Goal: Information Seeking & Learning: Learn about a topic

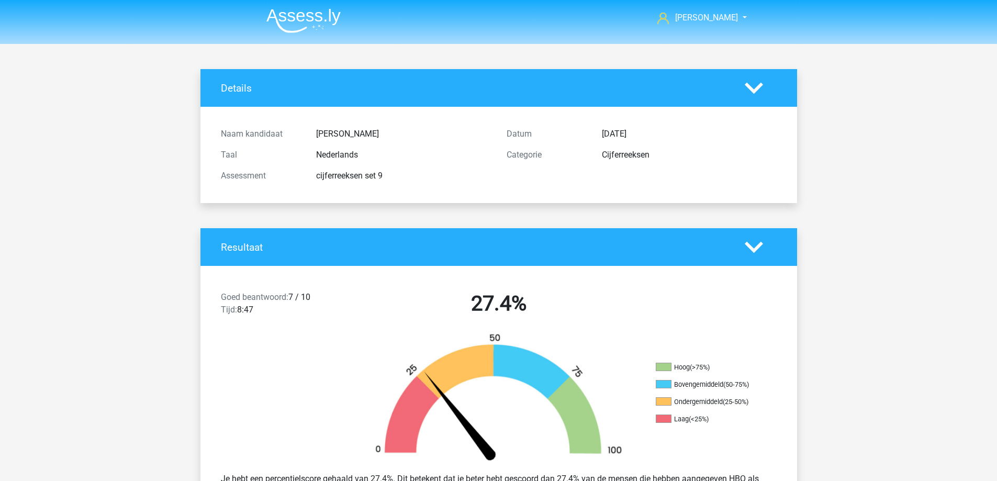
click at [302, 16] on img at bounding box center [303, 20] width 74 height 25
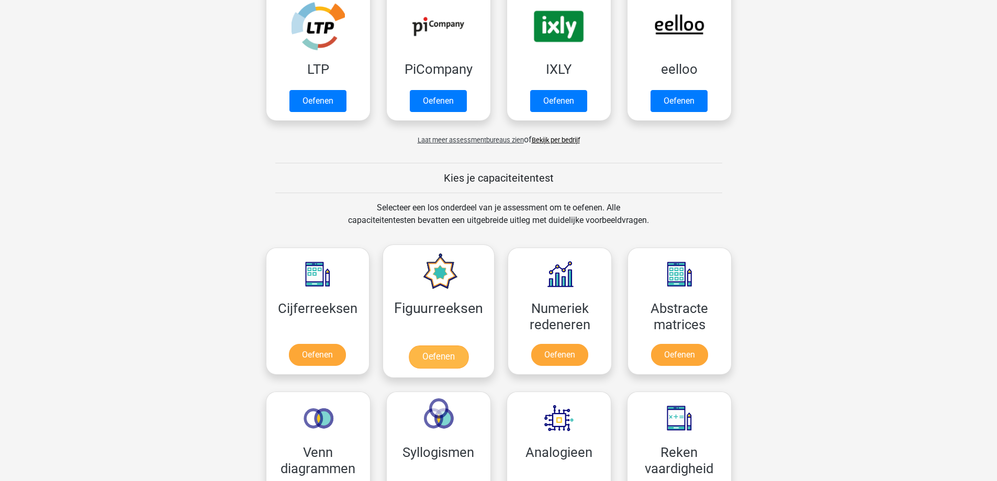
scroll to position [419, 0]
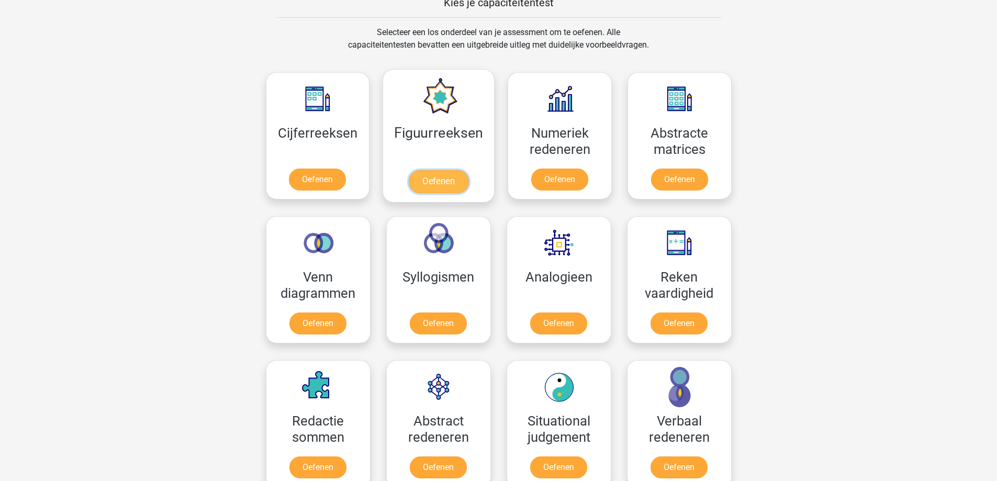
click at [439, 172] on link "Oefenen" at bounding box center [439, 181] width 60 height 23
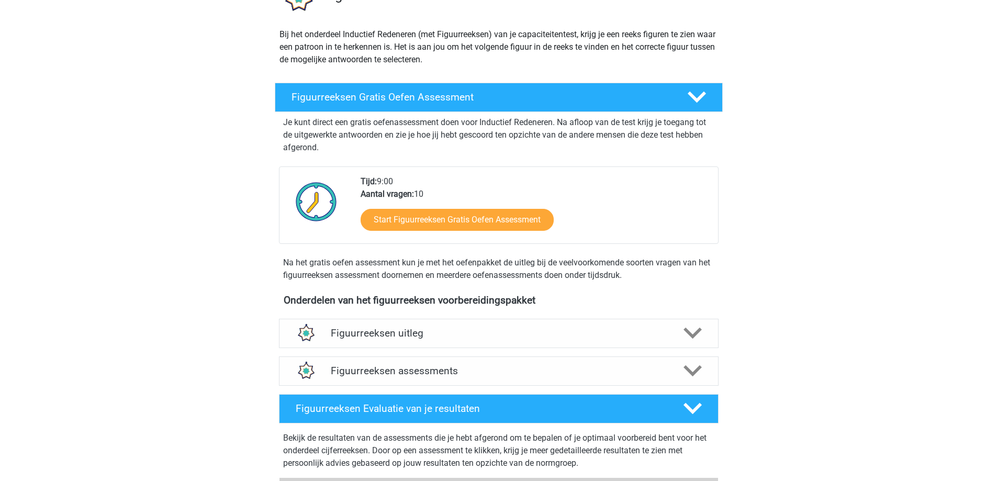
scroll to position [105, 0]
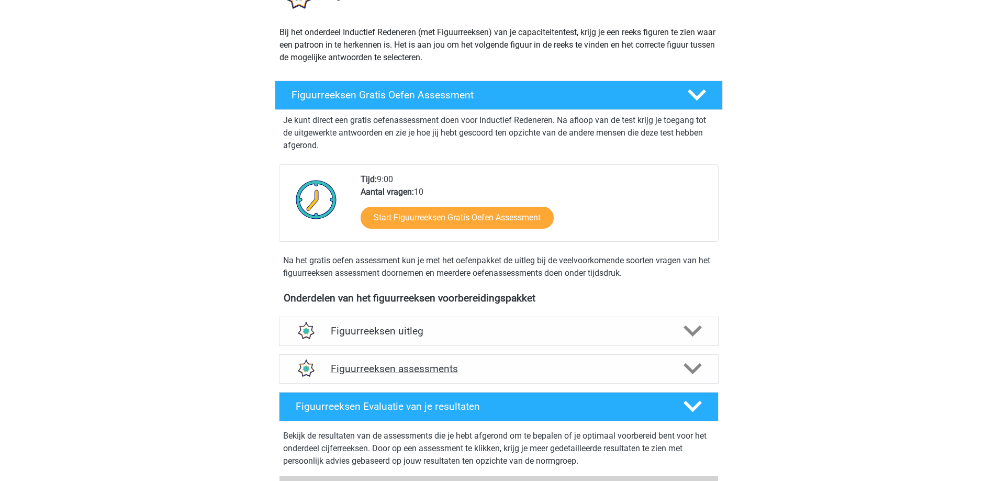
click at [500, 371] on h4 "Figuurreeksen assessments" at bounding box center [499, 369] width 336 height 12
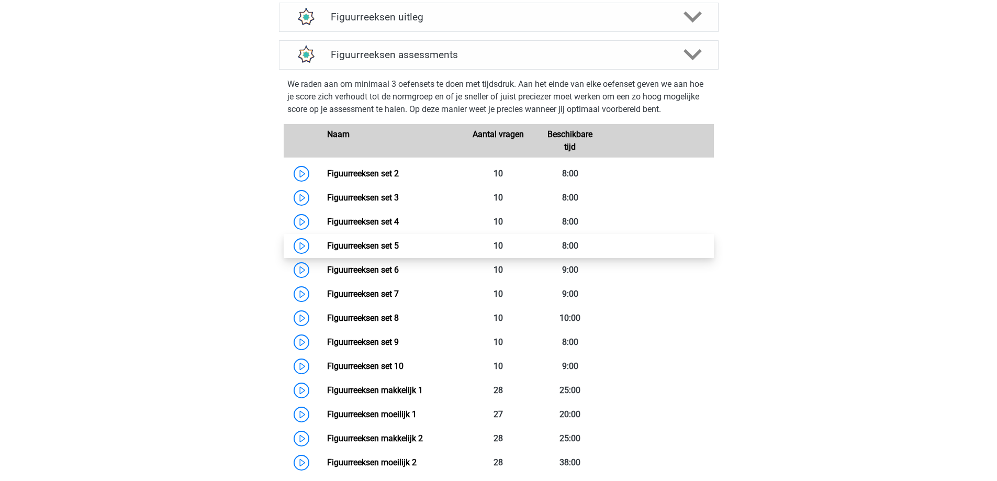
scroll to position [575, 0]
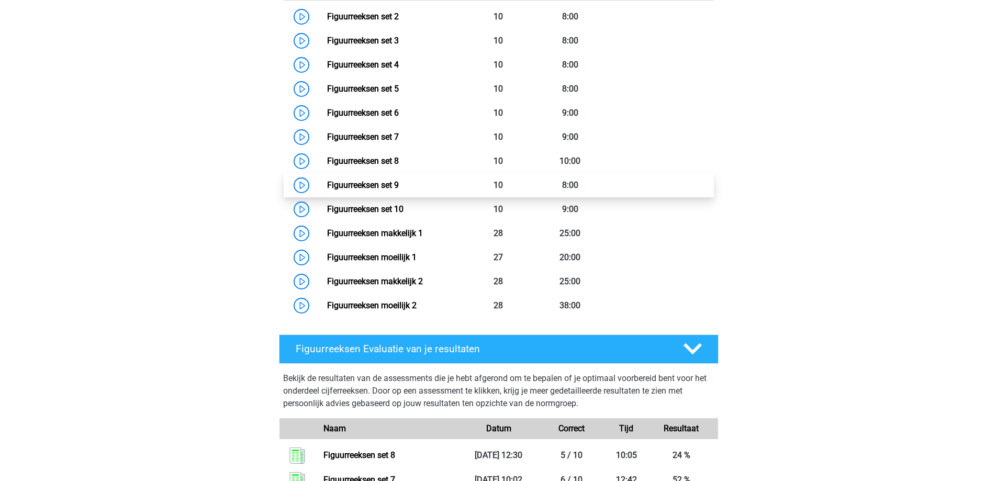
click at [372, 185] on link "Figuurreeksen set 9" at bounding box center [363, 185] width 72 height 10
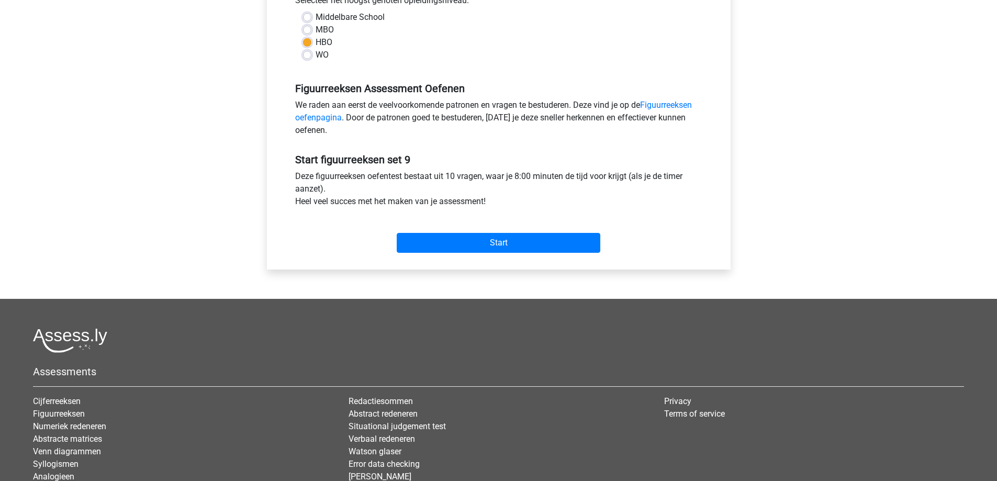
scroll to position [262, 0]
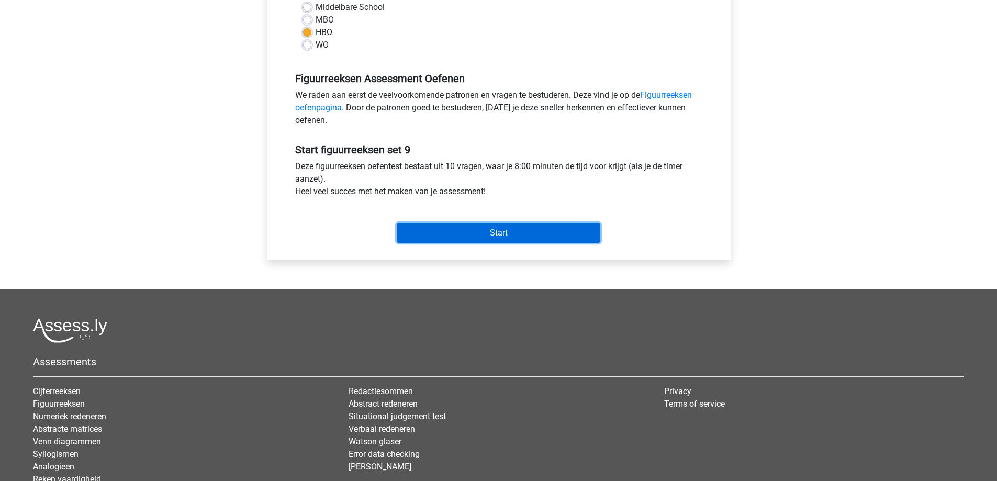
click at [470, 233] on input "Start" at bounding box center [499, 233] width 204 height 20
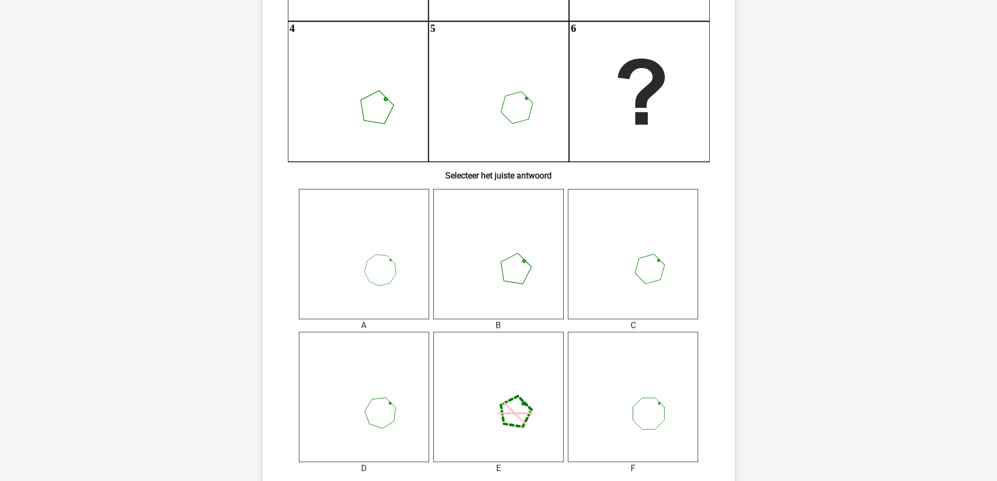
scroll to position [262, 0]
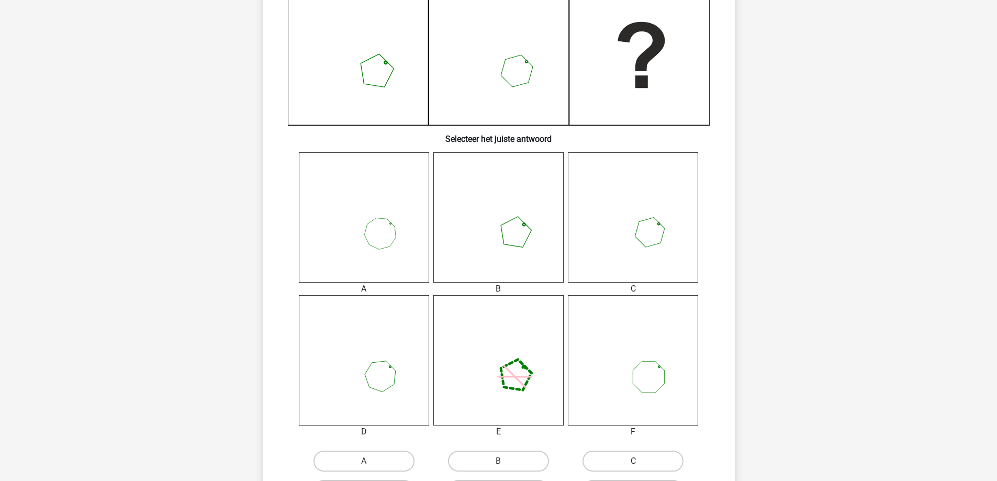
click at [628, 461] on label "C" at bounding box center [632, 460] width 101 height 21
click at [633, 461] on input "C" at bounding box center [636, 464] width 7 height 7
radio input "true"
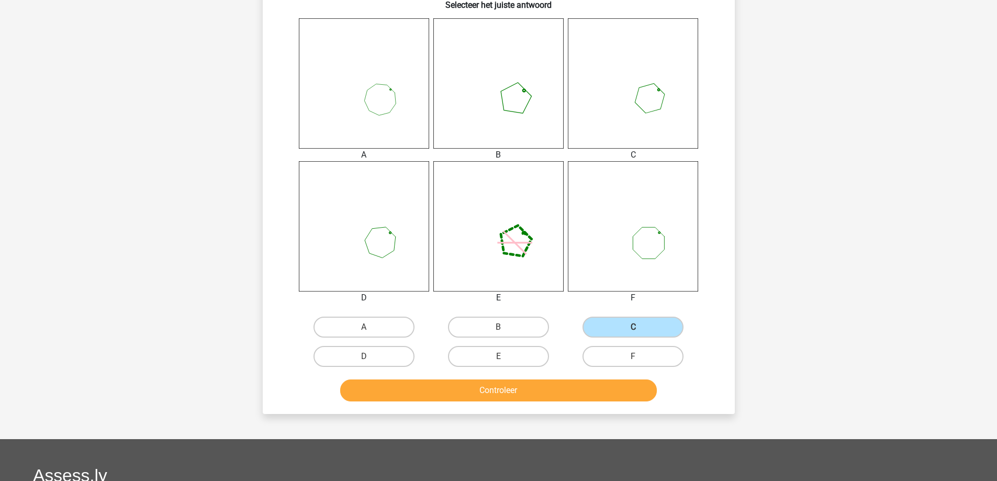
scroll to position [366, 0]
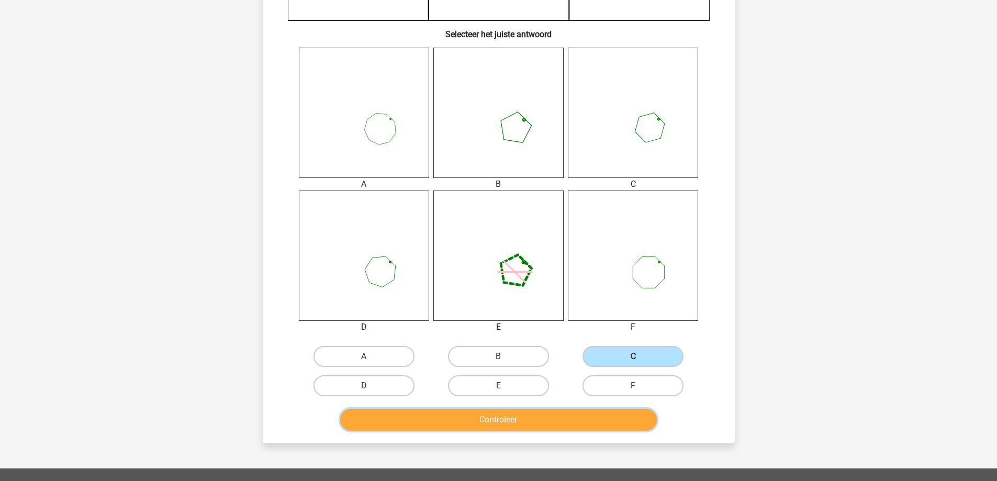
click at [547, 422] on button "Controleer" at bounding box center [498, 420] width 317 height 22
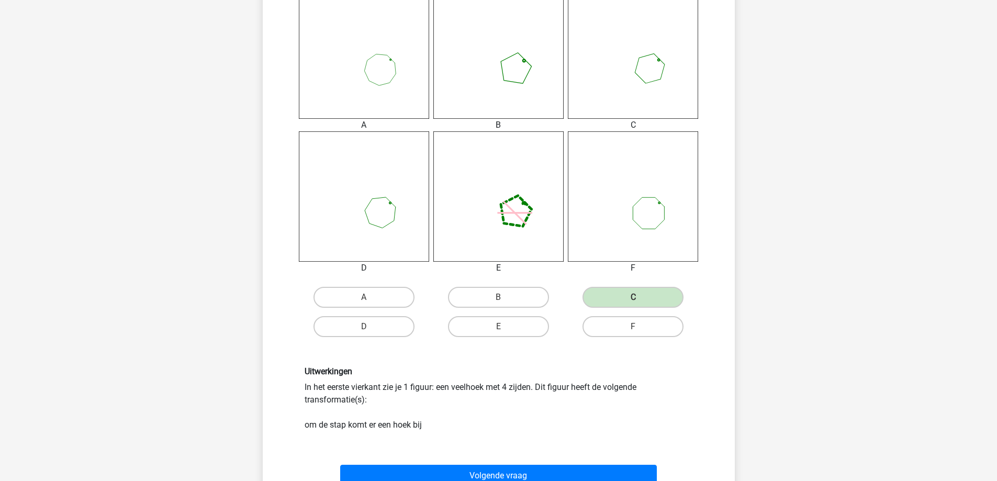
scroll to position [628, 0]
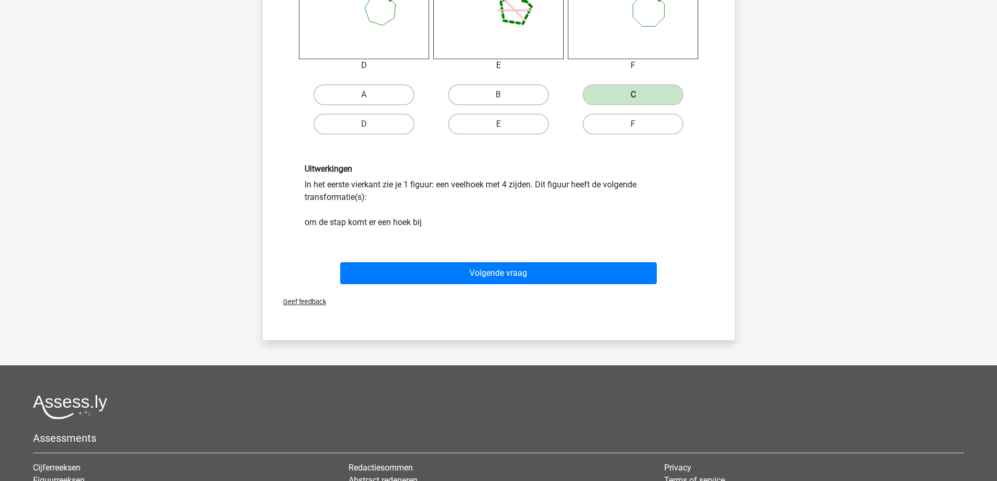
click at [486, 260] on div "Volgende vraag" at bounding box center [498, 271] width 438 height 35
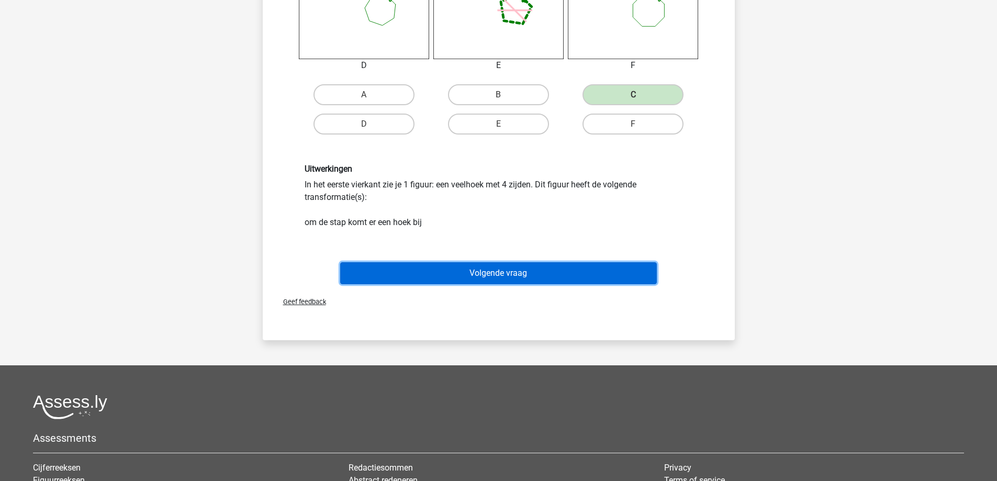
click at [485, 275] on button "Volgende vraag" at bounding box center [498, 273] width 317 height 22
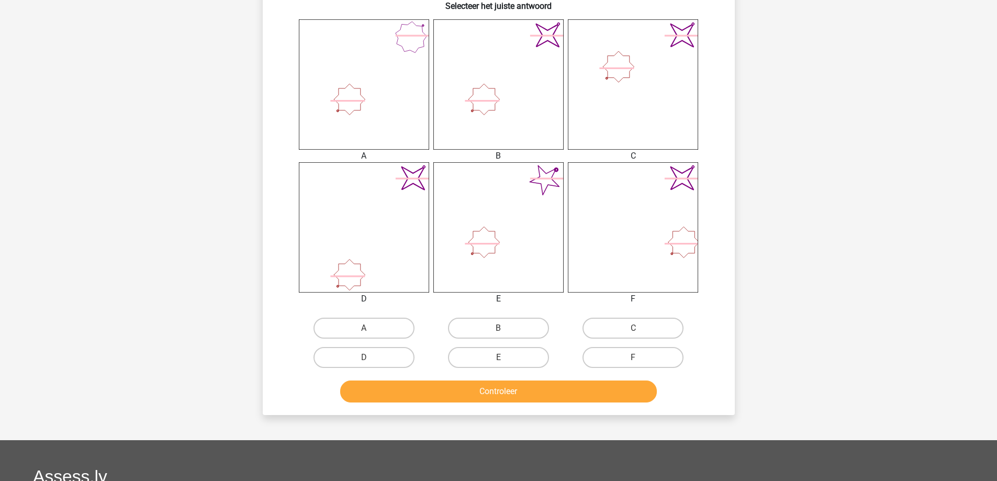
scroll to position [419, 0]
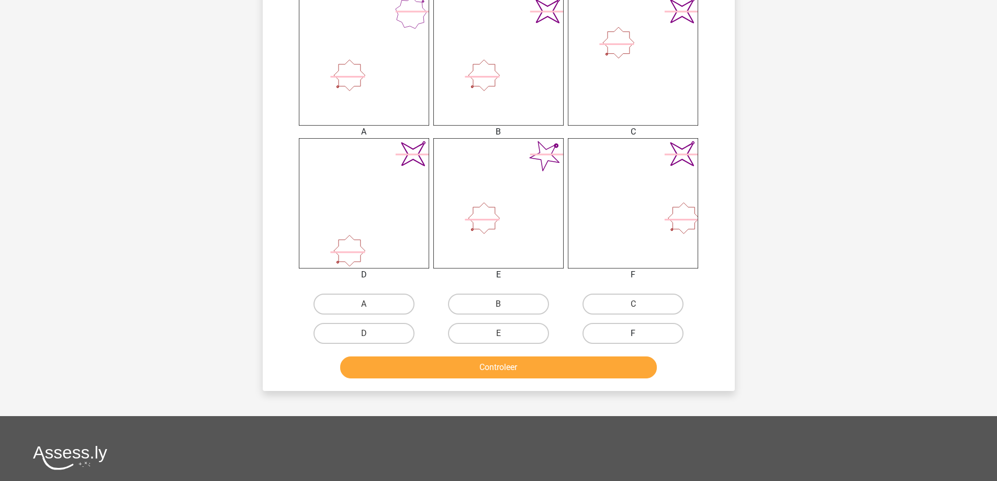
click at [627, 342] on label "F" at bounding box center [632, 333] width 101 height 21
click at [633, 340] on input "F" at bounding box center [636, 336] width 7 height 7
radio input "true"
click at [600, 378] on button "Controleer" at bounding box center [498, 367] width 317 height 22
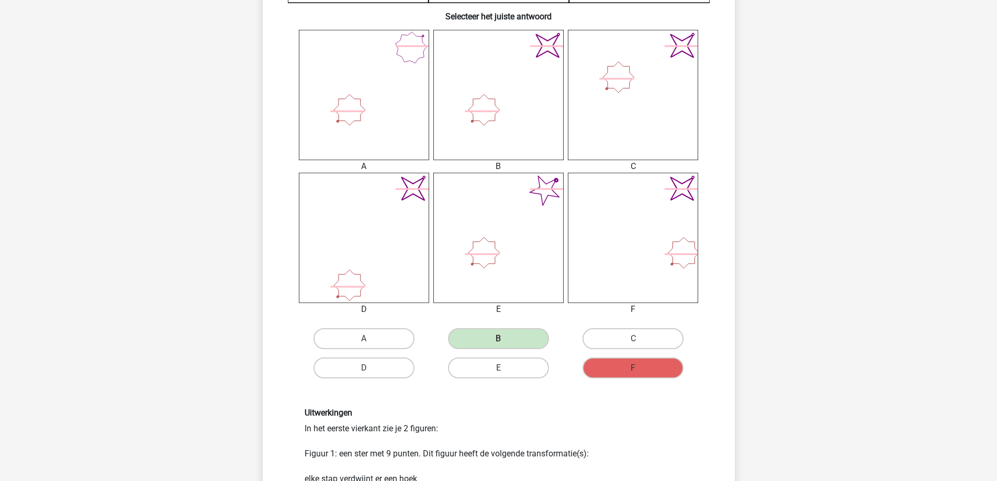
scroll to position [366, 0]
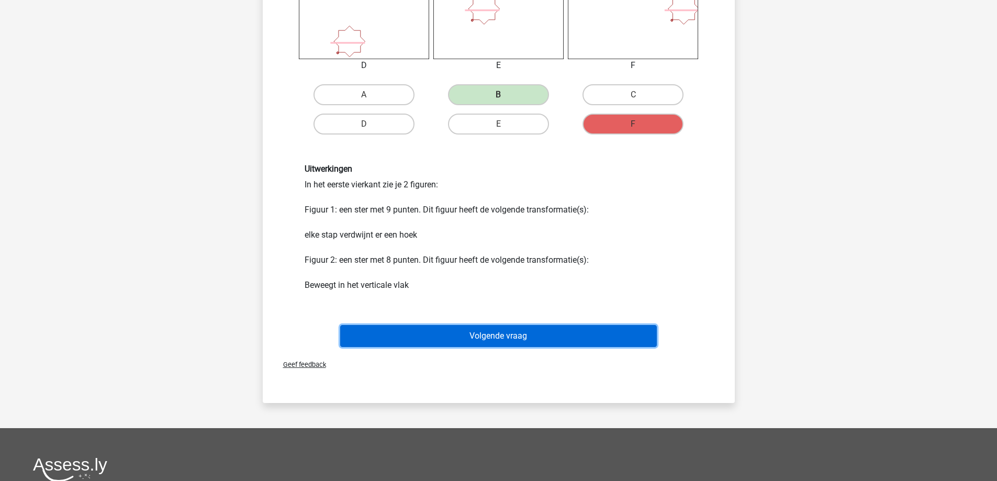
click at [500, 341] on button "Volgende vraag" at bounding box center [498, 336] width 317 height 22
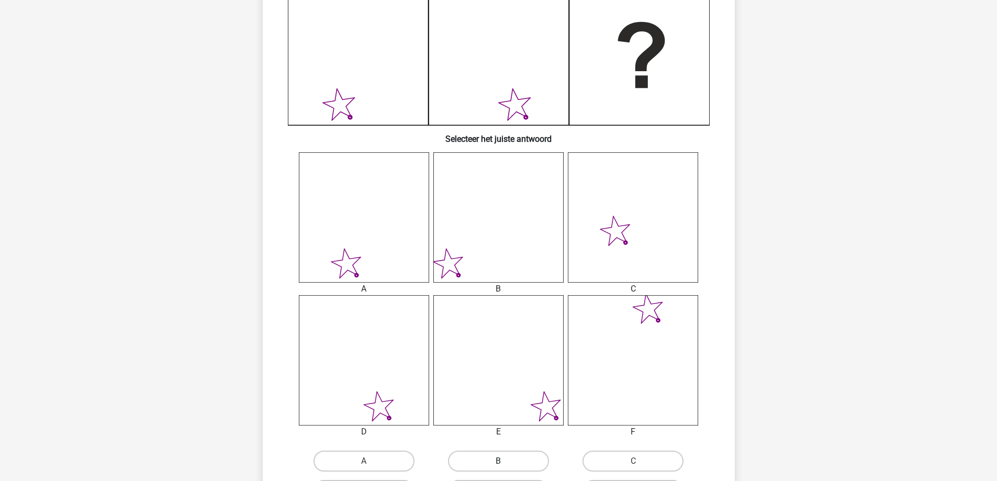
scroll to position [314, 0]
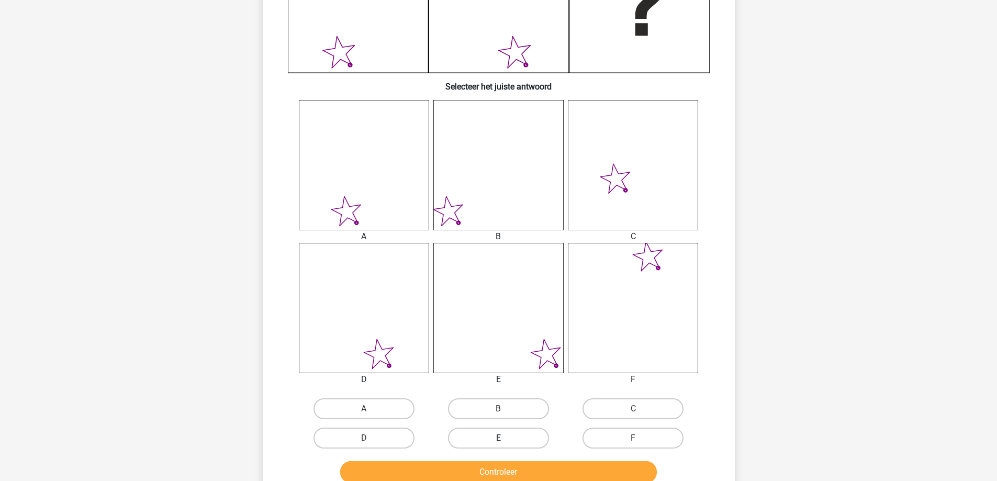
drag, startPoint x: 470, startPoint y: 431, endPoint x: 478, endPoint y: 440, distance: 12.7
click at [470, 431] on label "E" at bounding box center [498, 437] width 101 height 21
click at [498, 438] on input "E" at bounding box center [501, 441] width 7 height 7
radio input "true"
click at [486, 469] on button "Controleer" at bounding box center [498, 472] width 317 height 22
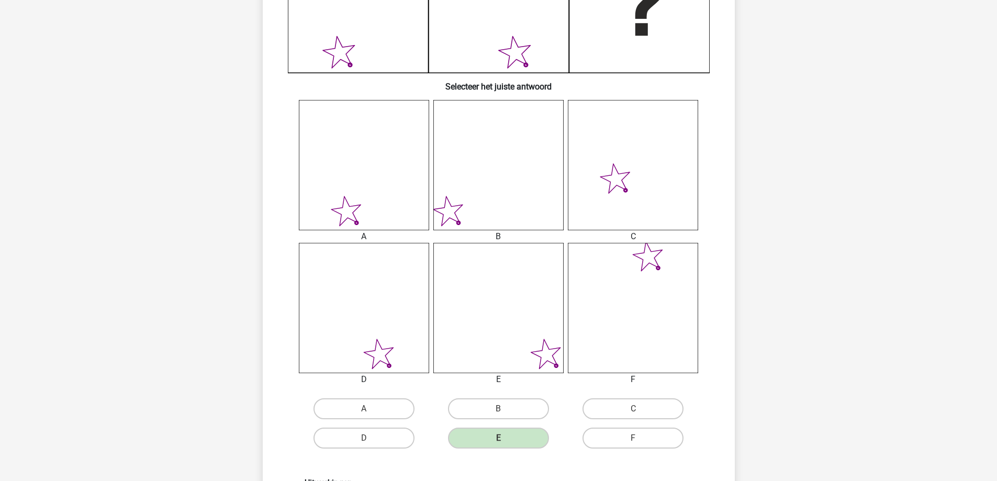
scroll to position [575, 0]
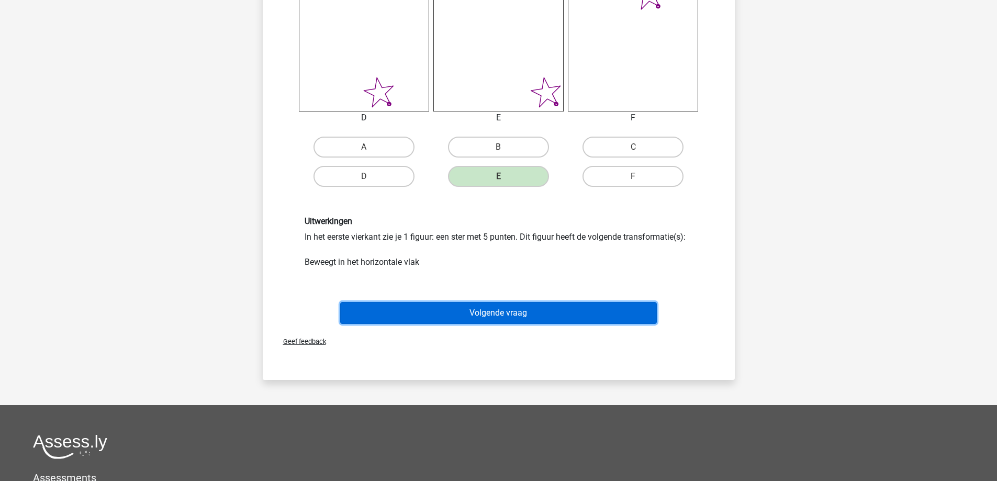
click at [494, 314] on button "Volgende vraag" at bounding box center [498, 313] width 317 height 22
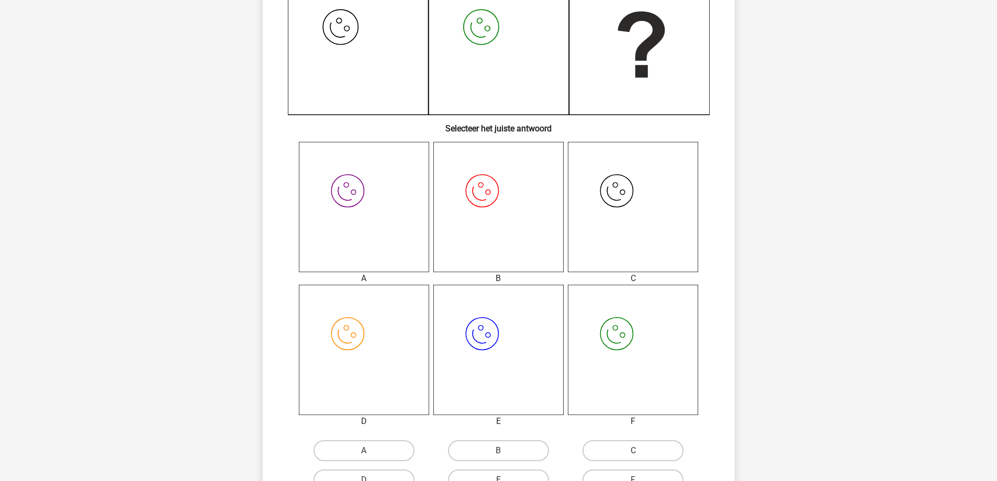
scroll to position [314, 0]
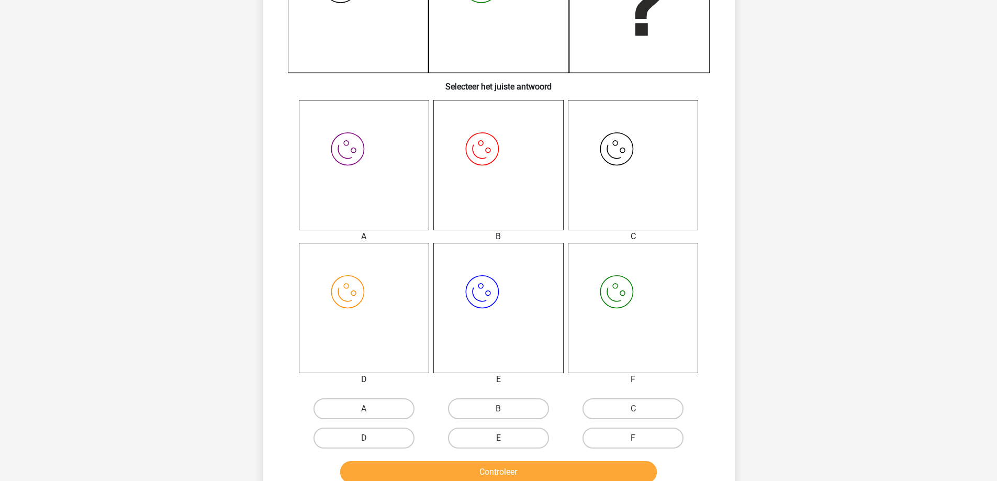
click at [627, 438] on label "F" at bounding box center [632, 437] width 101 height 21
click at [633, 438] on input "F" at bounding box center [636, 441] width 7 height 7
radio input "true"
click at [594, 470] on button "Controleer" at bounding box center [498, 472] width 317 height 22
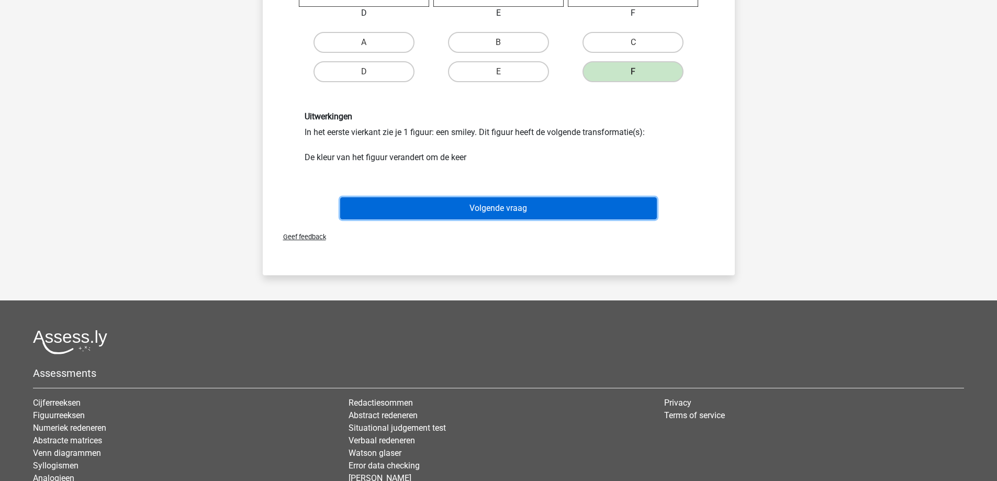
click at [492, 213] on button "Volgende vraag" at bounding box center [498, 208] width 317 height 22
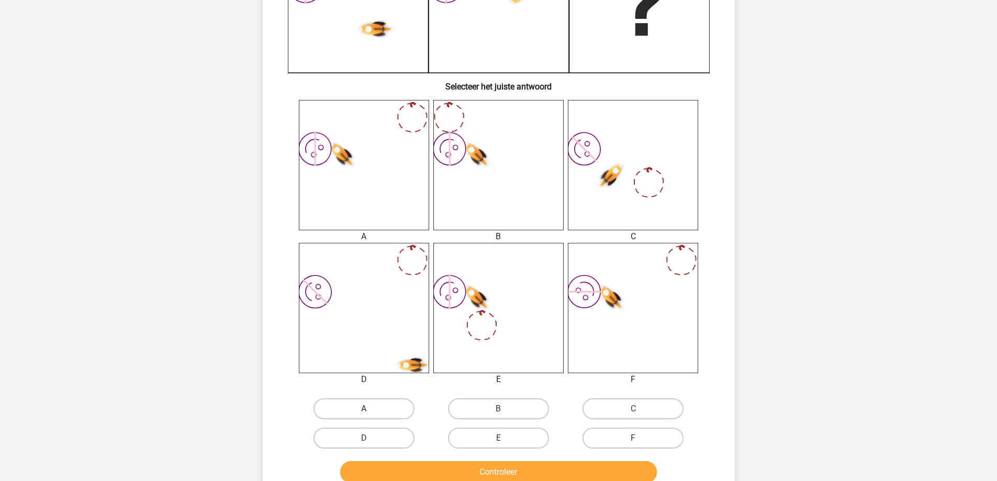
click at [369, 403] on label "A" at bounding box center [363, 408] width 101 height 21
click at [369, 409] on input "A" at bounding box center [367, 412] width 7 height 7
radio input "true"
click at [434, 476] on button "Controleer" at bounding box center [498, 472] width 317 height 22
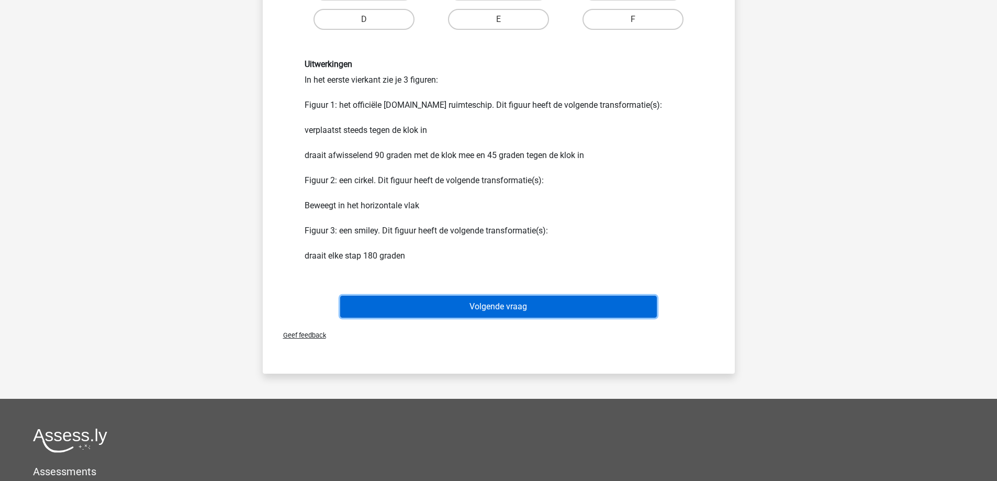
click at [448, 309] on button "Volgende vraag" at bounding box center [498, 307] width 317 height 22
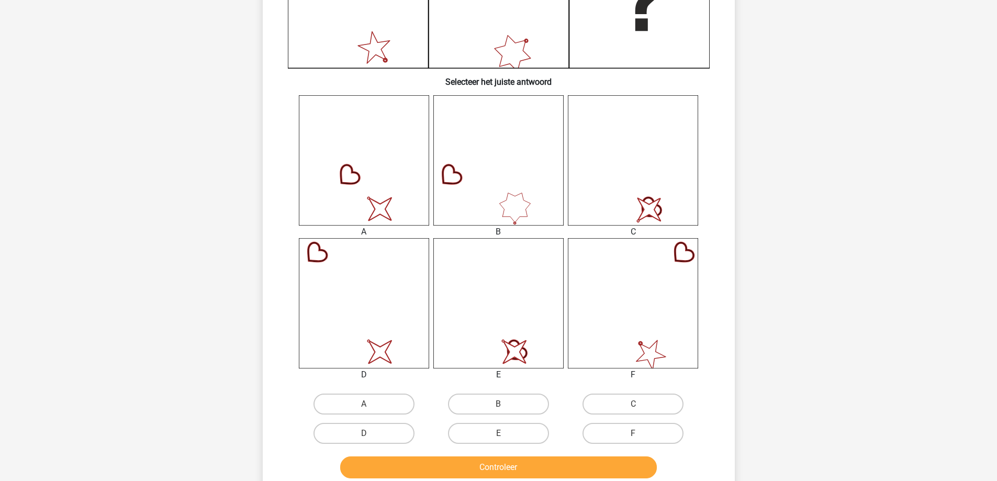
scroll to position [419, 0]
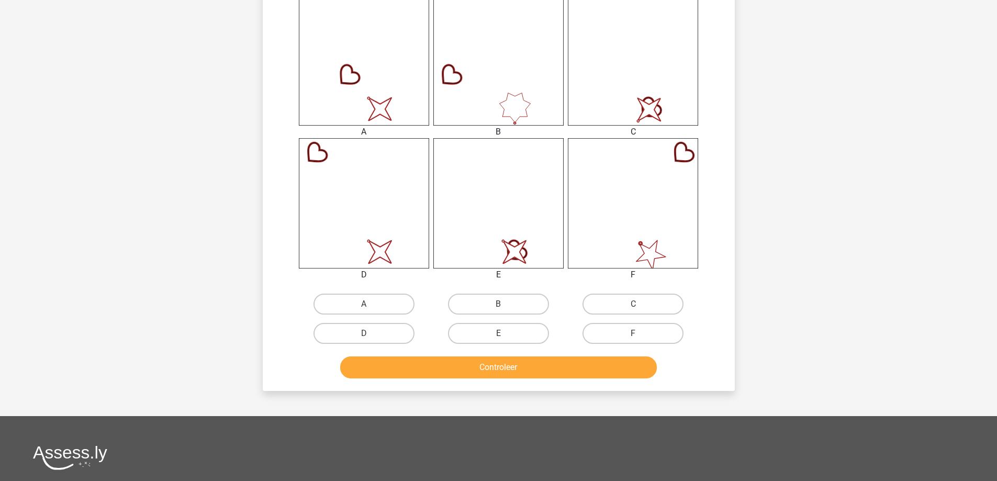
click at [637, 335] on input "F" at bounding box center [636, 336] width 7 height 7
radio input "true"
click at [567, 367] on button "Controleer" at bounding box center [498, 367] width 317 height 22
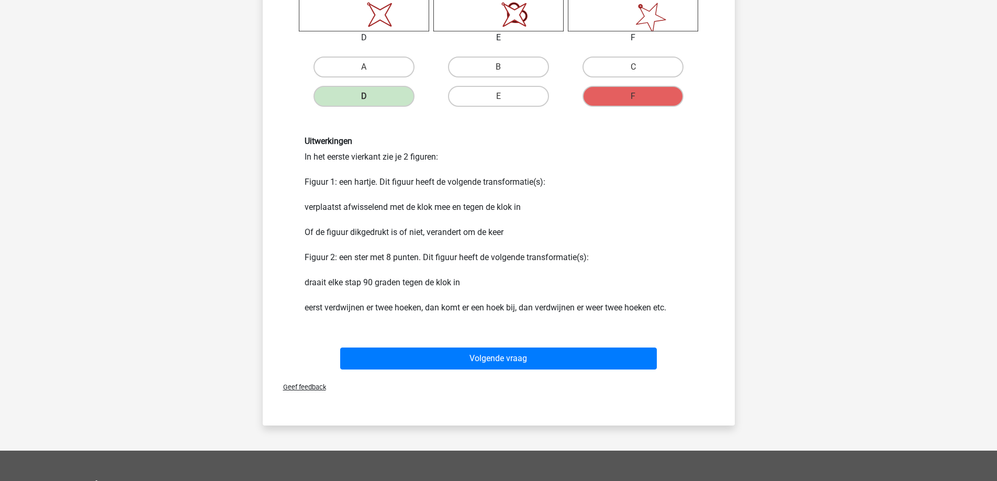
scroll to position [732, 0]
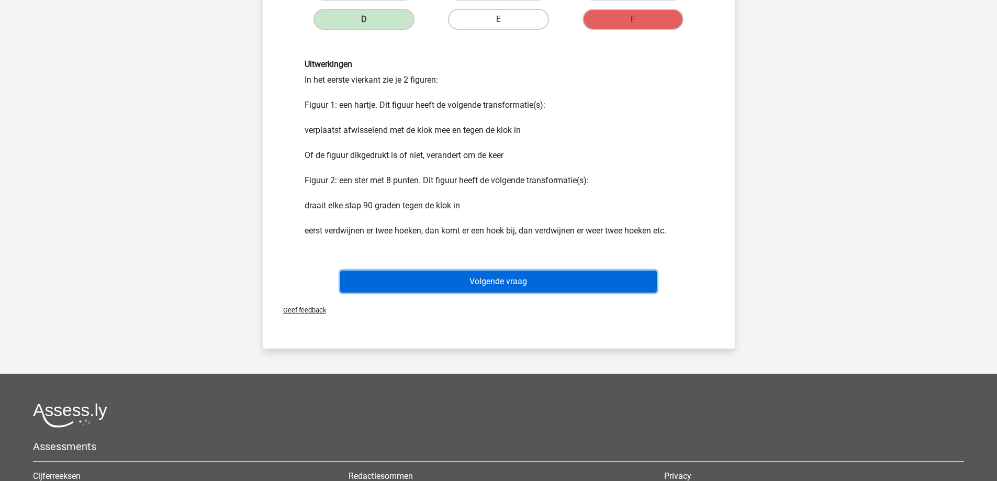
click at [469, 287] on button "Volgende vraag" at bounding box center [498, 281] width 317 height 22
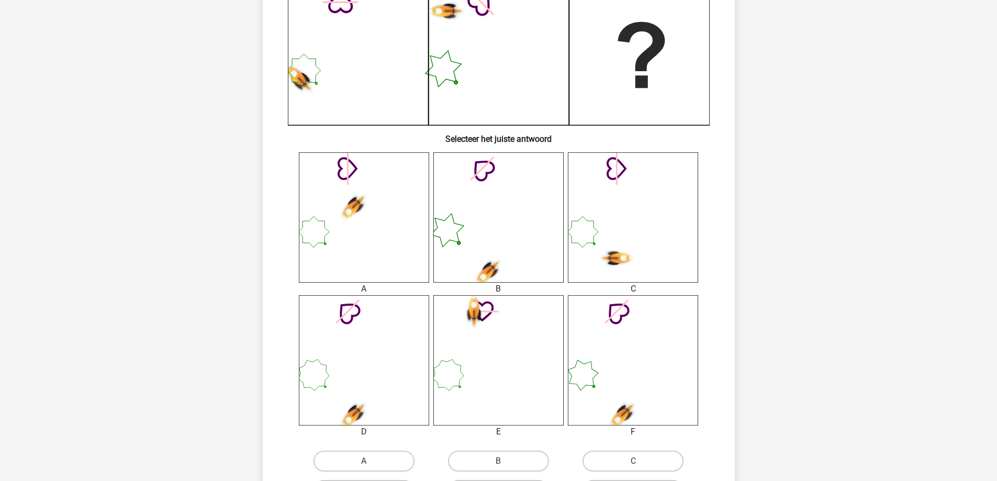
scroll to position [314, 0]
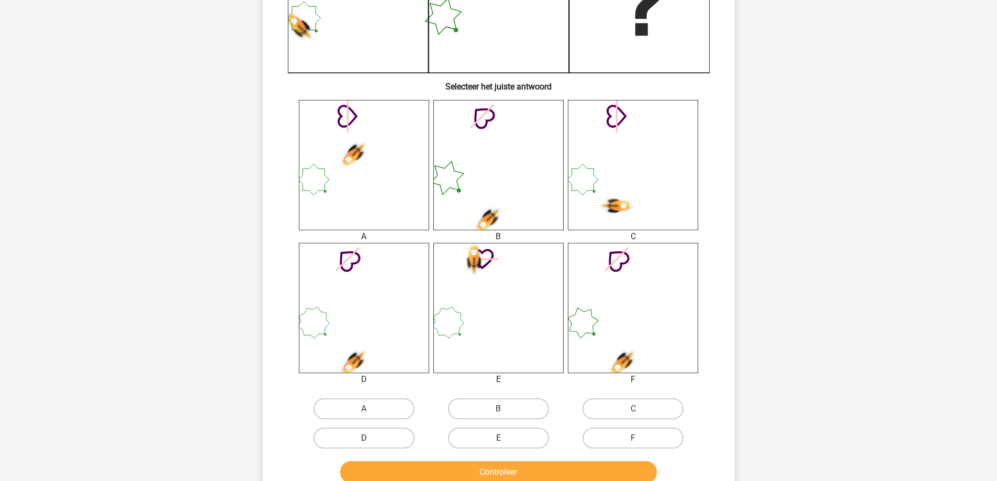
click at [388, 436] on label "D" at bounding box center [363, 437] width 101 height 21
click at [370, 438] on input "D" at bounding box center [367, 441] width 7 height 7
radio input "true"
click at [416, 468] on button "Controleer" at bounding box center [498, 472] width 317 height 22
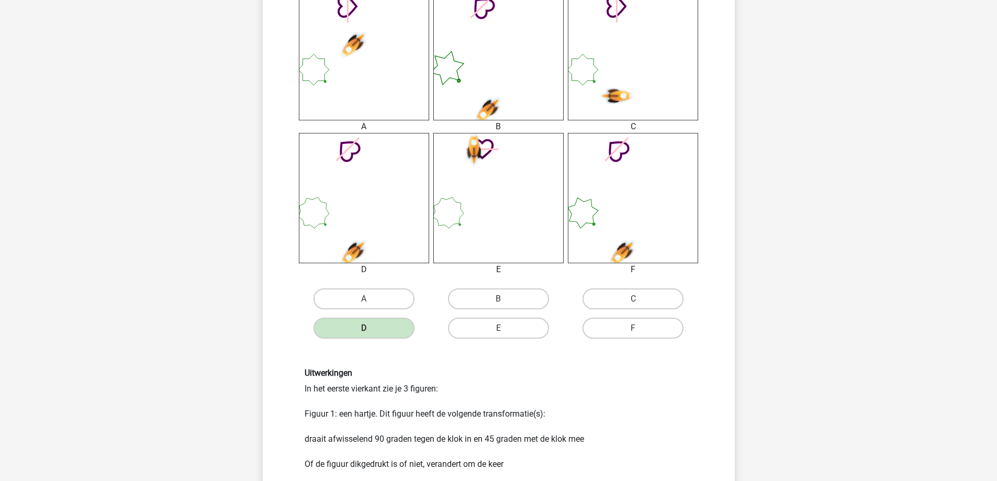
scroll to position [628, 0]
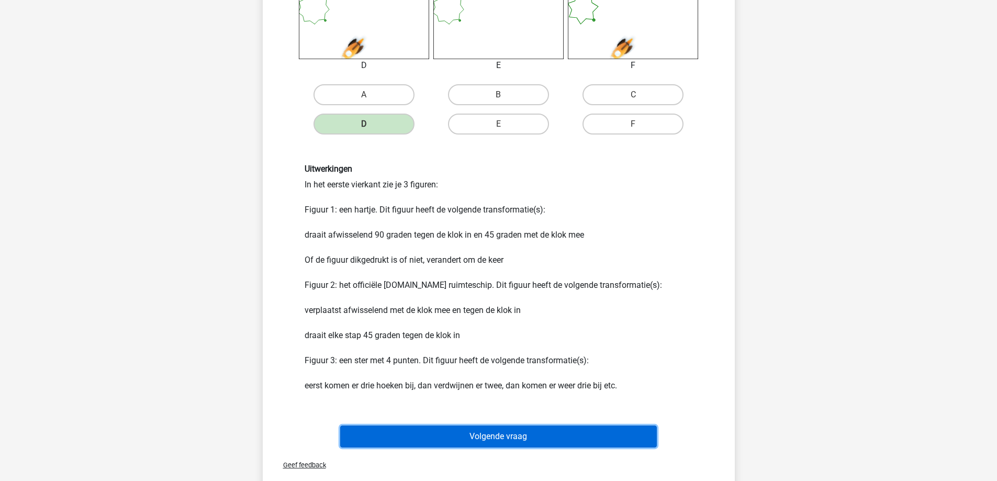
click at [488, 434] on button "Volgende vraag" at bounding box center [498, 436] width 317 height 22
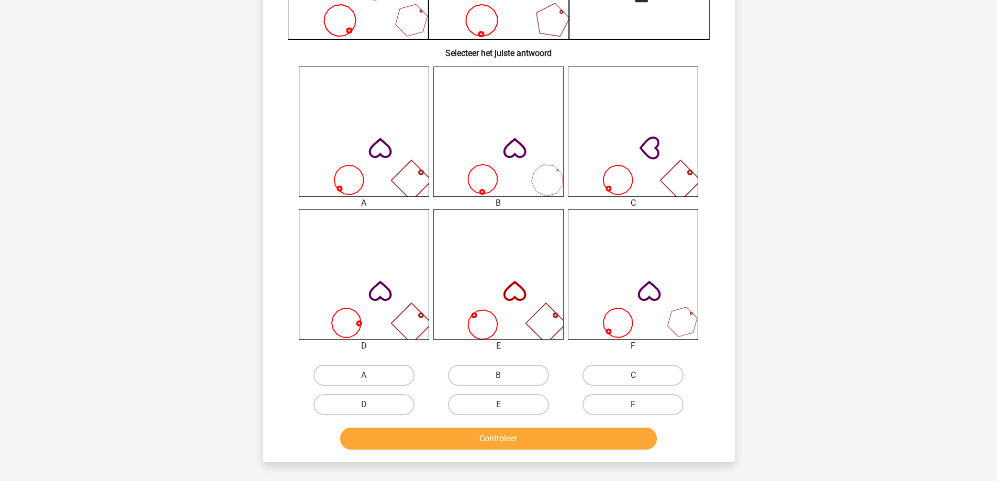
scroll to position [366, 0]
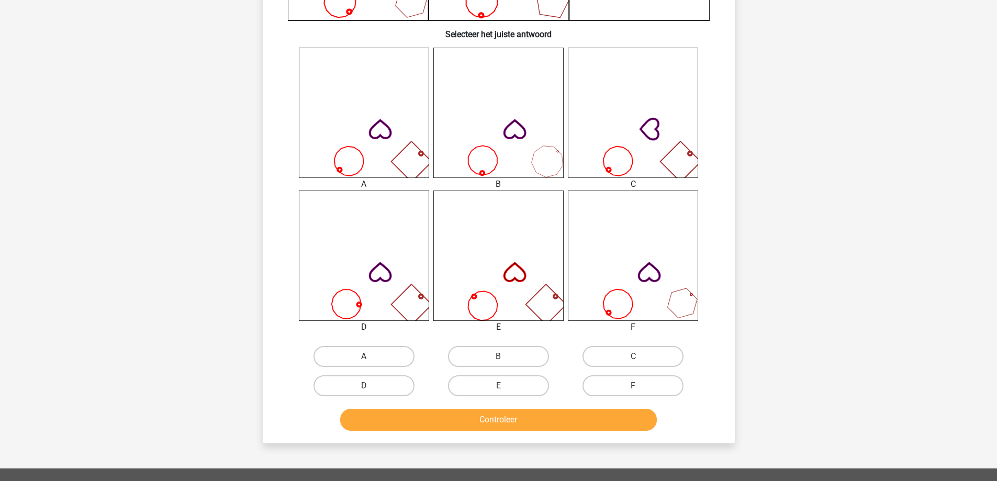
click at [368, 355] on label "A" at bounding box center [363, 356] width 101 height 21
click at [368, 356] on input "A" at bounding box center [367, 359] width 7 height 7
radio input "true"
click at [454, 424] on button "Controleer" at bounding box center [498, 420] width 317 height 22
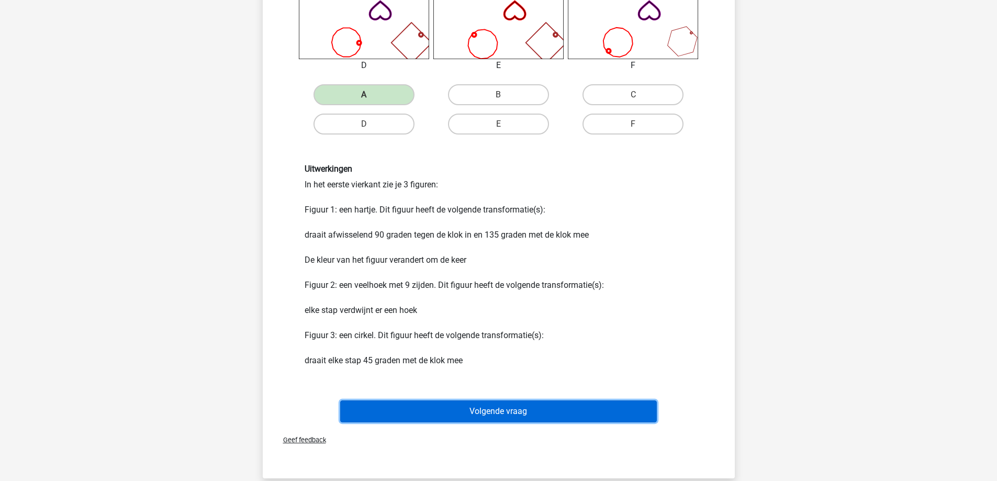
click at [462, 407] on button "Volgende vraag" at bounding box center [498, 411] width 317 height 22
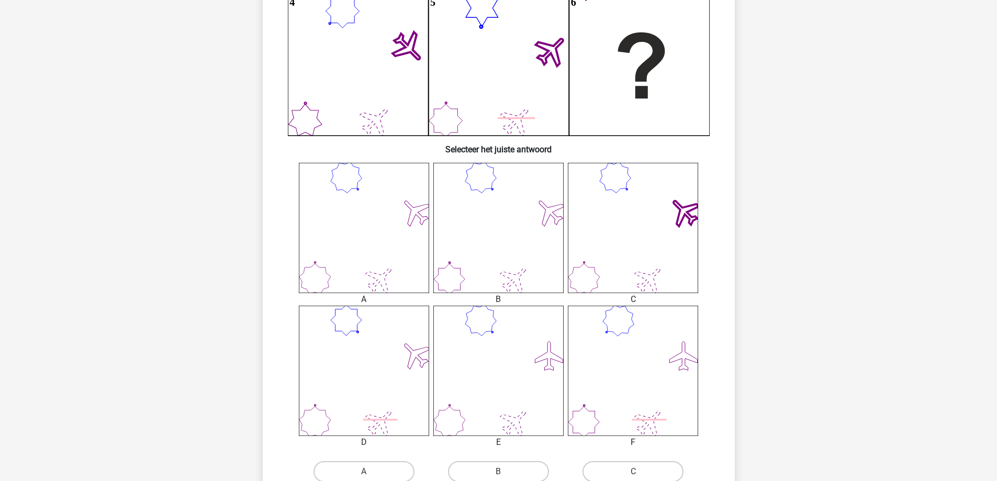
scroll to position [262, 0]
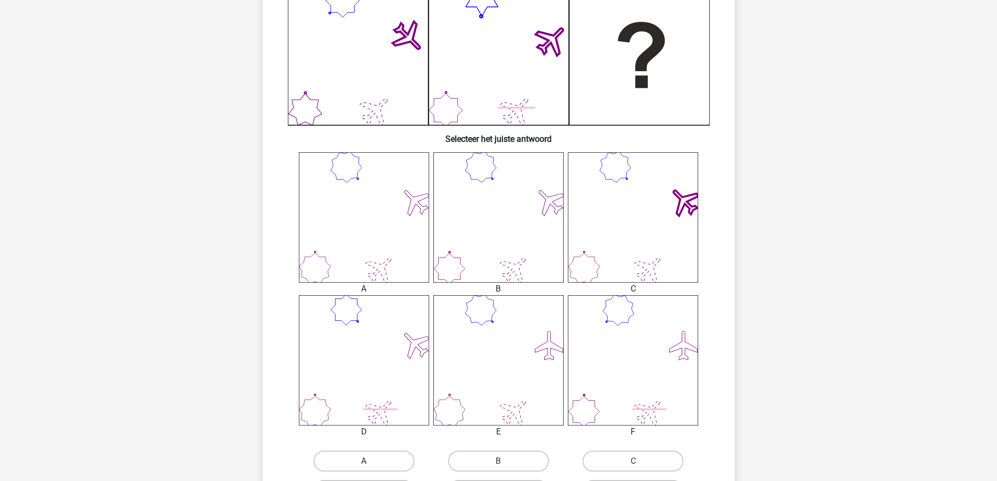
click at [376, 457] on label "A" at bounding box center [363, 460] width 101 height 21
click at [370, 461] on input "A" at bounding box center [367, 464] width 7 height 7
radio input "true"
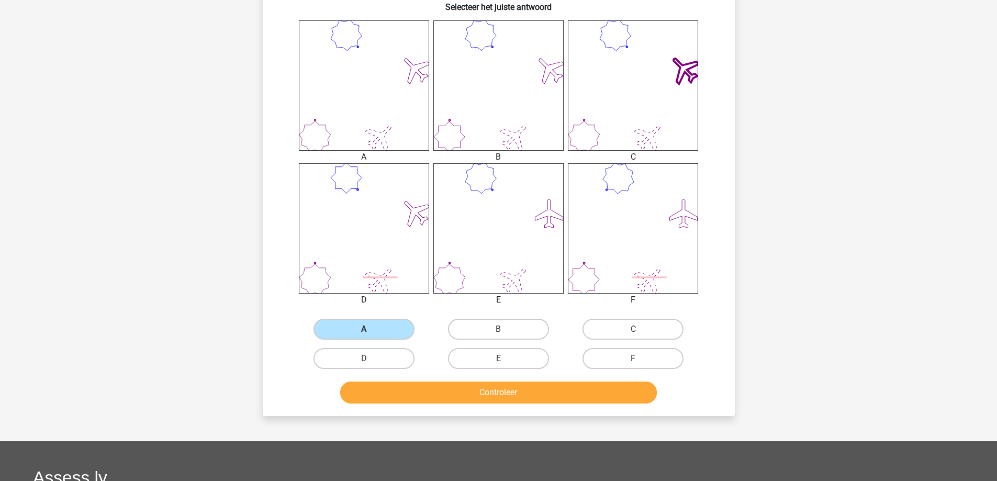
scroll to position [419, 0]
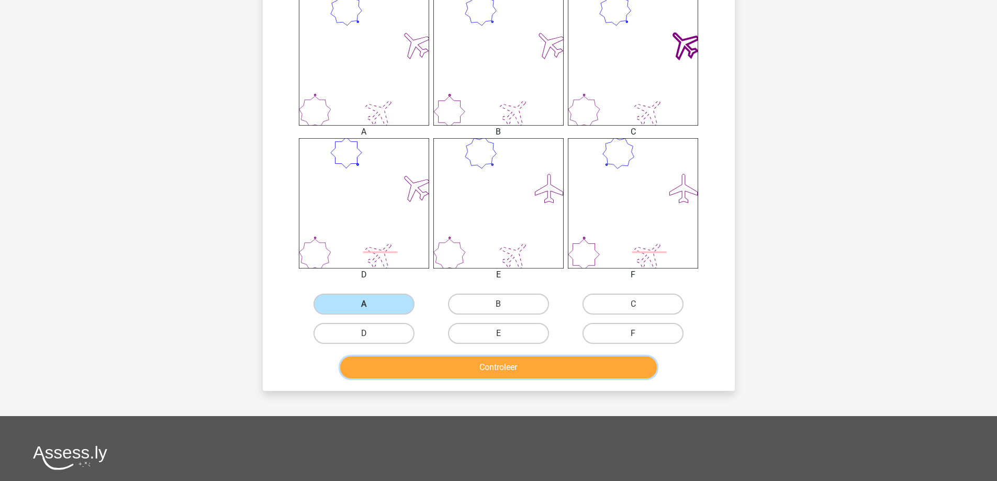
click at [479, 363] on button "Controleer" at bounding box center [498, 367] width 317 height 22
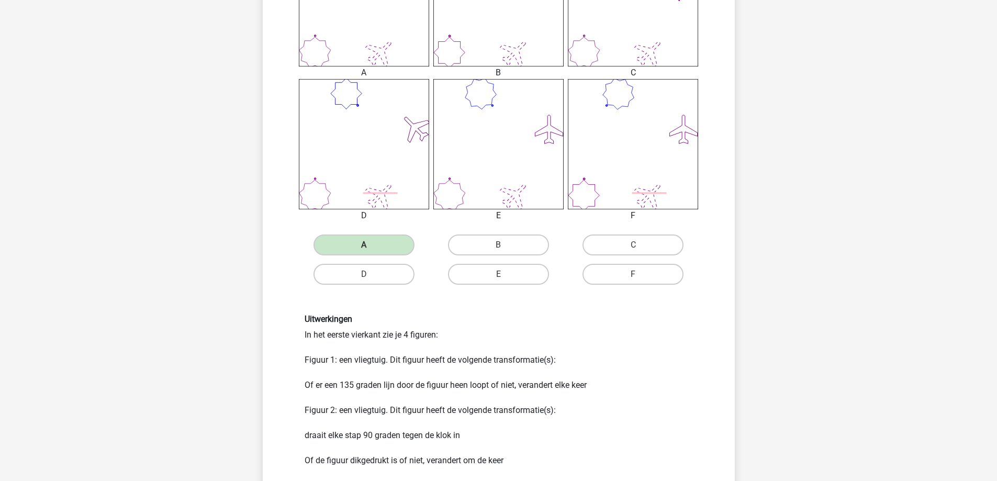
scroll to position [680, 0]
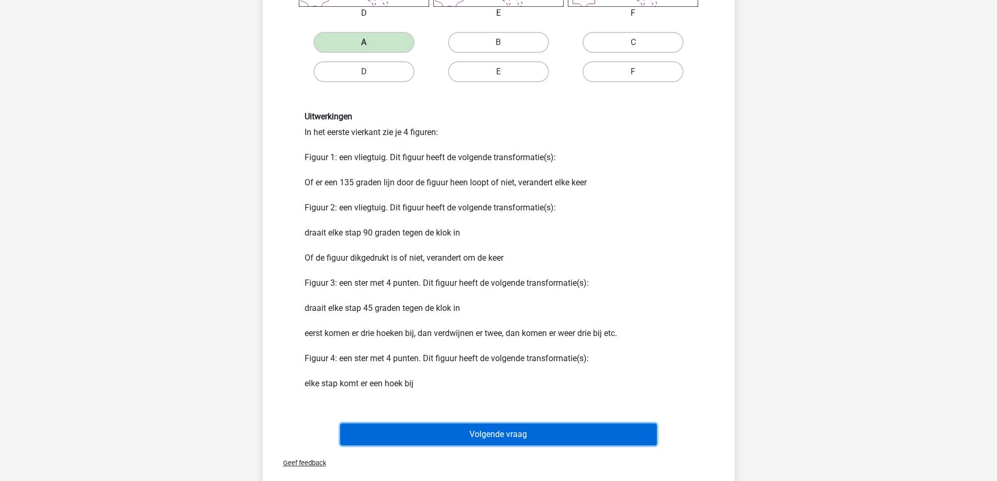
click at [476, 433] on button "Volgende vraag" at bounding box center [498, 434] width 317 height 22
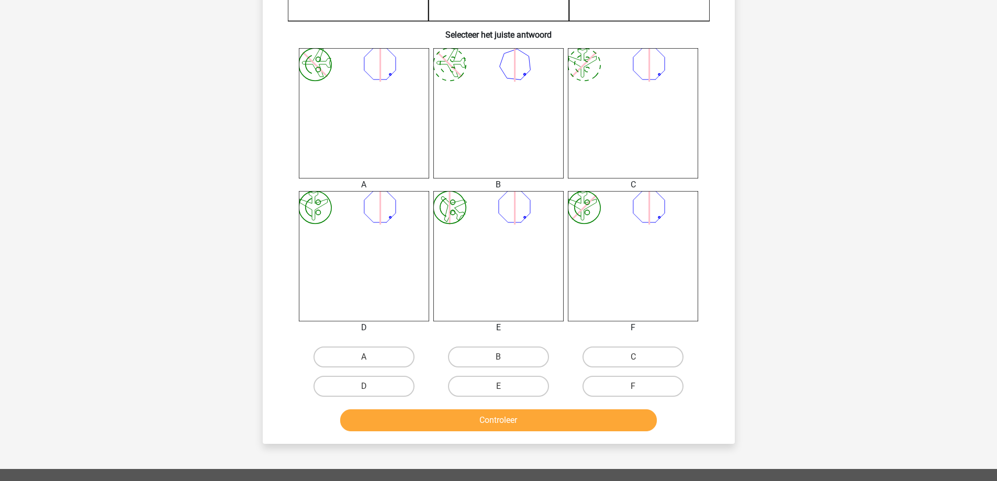
scroll to position [366, 0]
click at [371, 391] on label "D" at bounding box center [363, 385] width 101 height 21
click at [370, 391] on input "D" at bounding box center [367, 389] width 7 height 7
radio input "true"
click at [405, 430] on button "Controleer" at bounding box center [498, 420] width 317 height 22
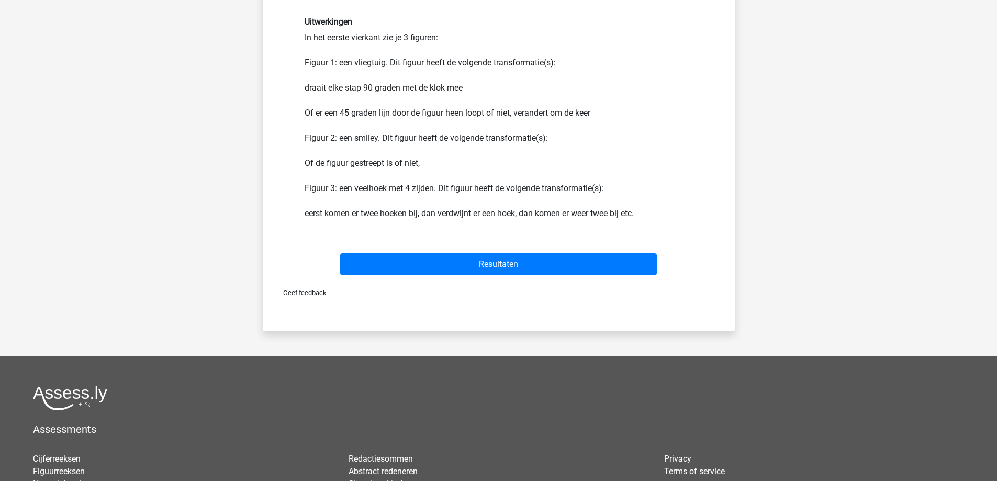
scroll to position [785, 0]
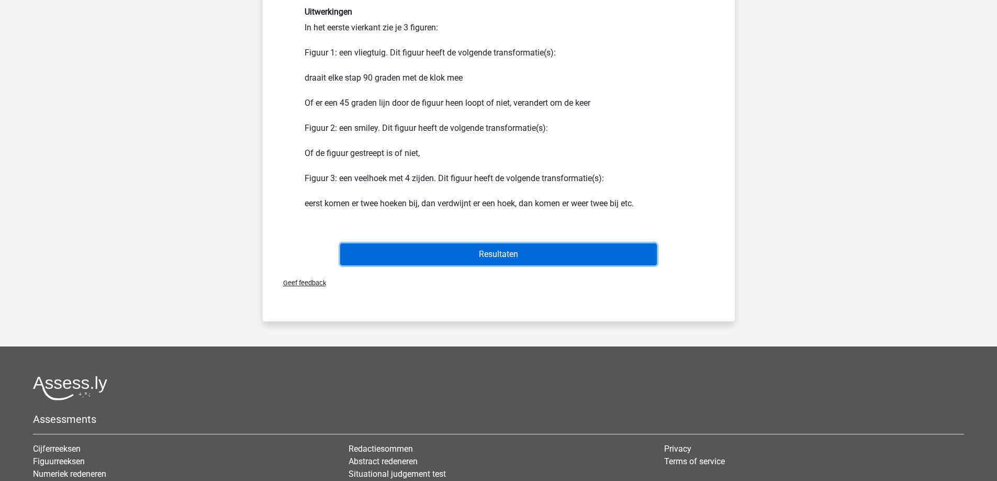
click at [483, 253] on button "Resultaten" at bounding box center [498, 254] width 317 height 22
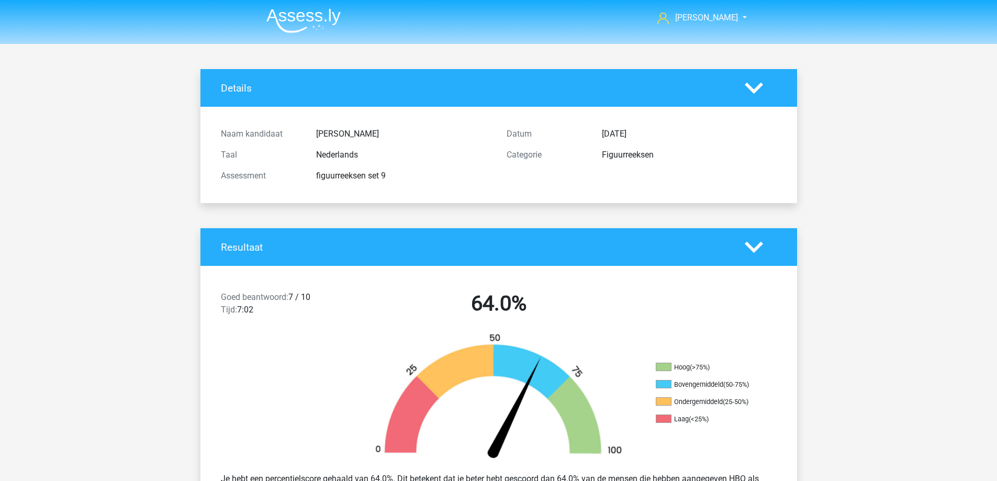
click at [313, 24] on img at bounding box center [303, 20] width 74 height 25
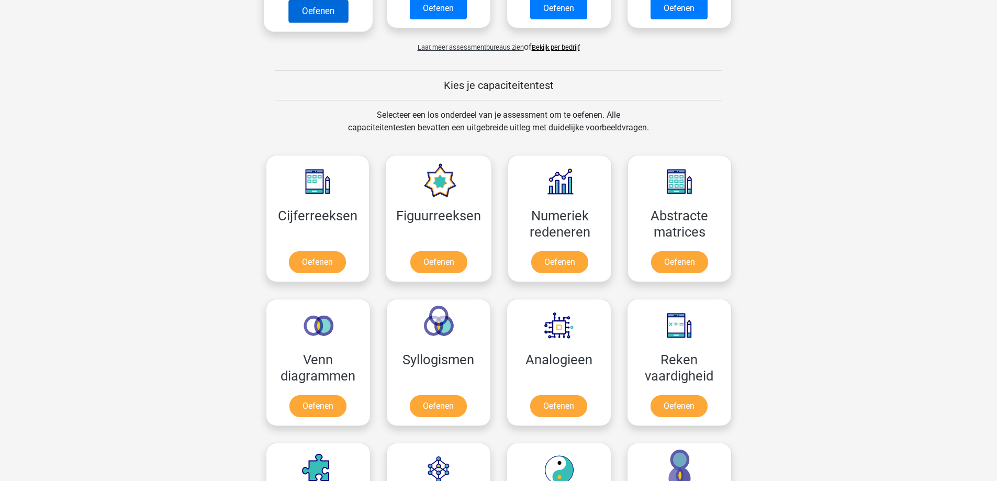
scroll to position [366, 0]
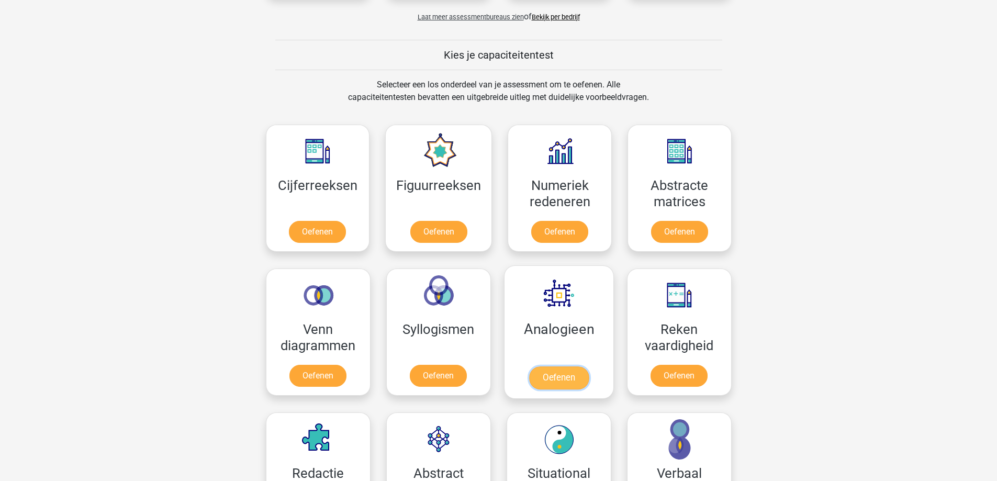
click at [566, 381] on link "Oefenen" at bounding box center [558, 377] width 60 height 23
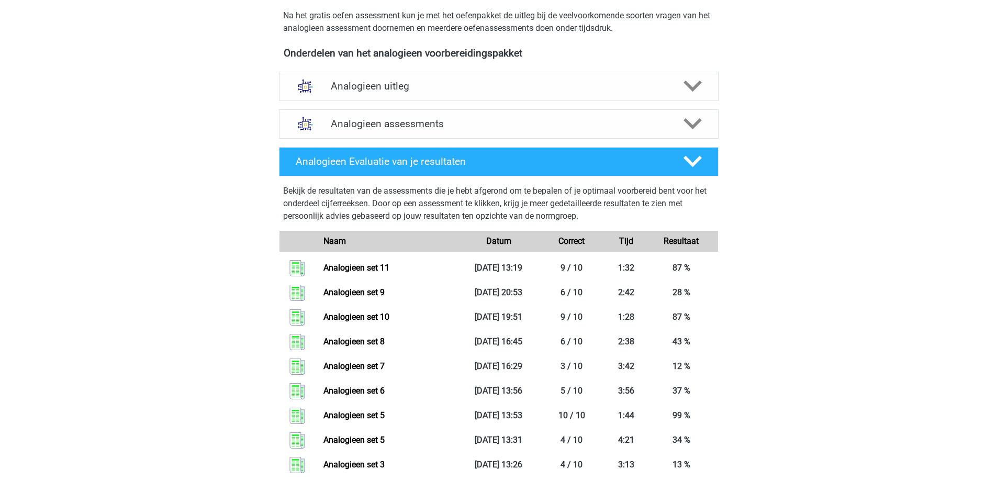
scroll to position [262, 0]
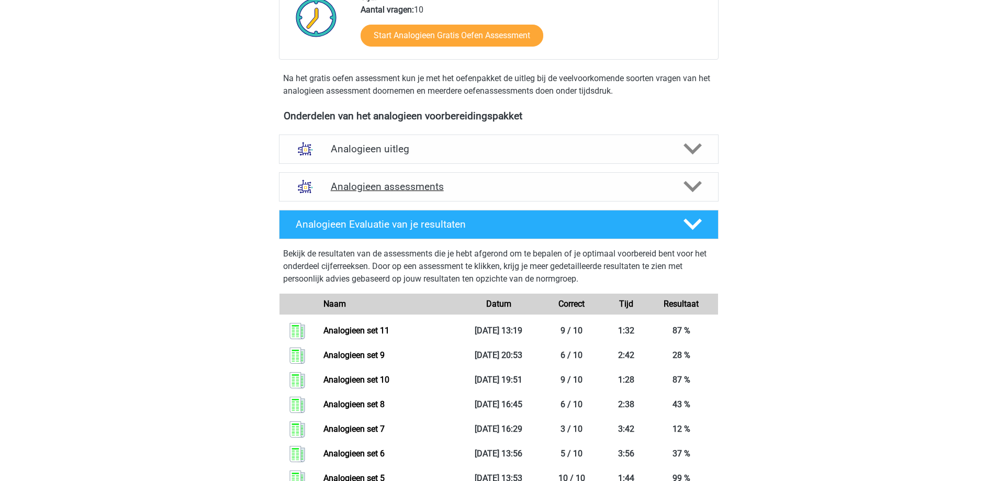
click at [683, 180] on icon at bounding box center [692, 186] width 18 height 18
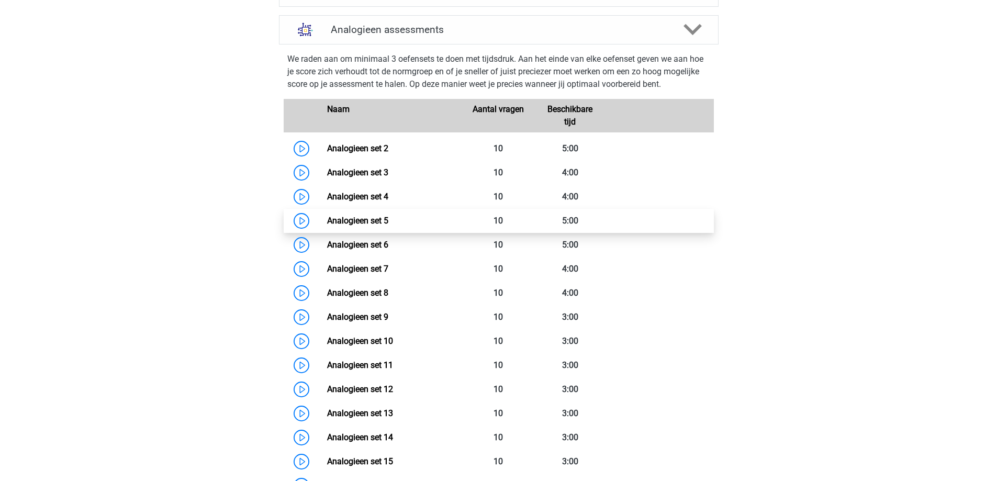
scroll to position [471, 0]
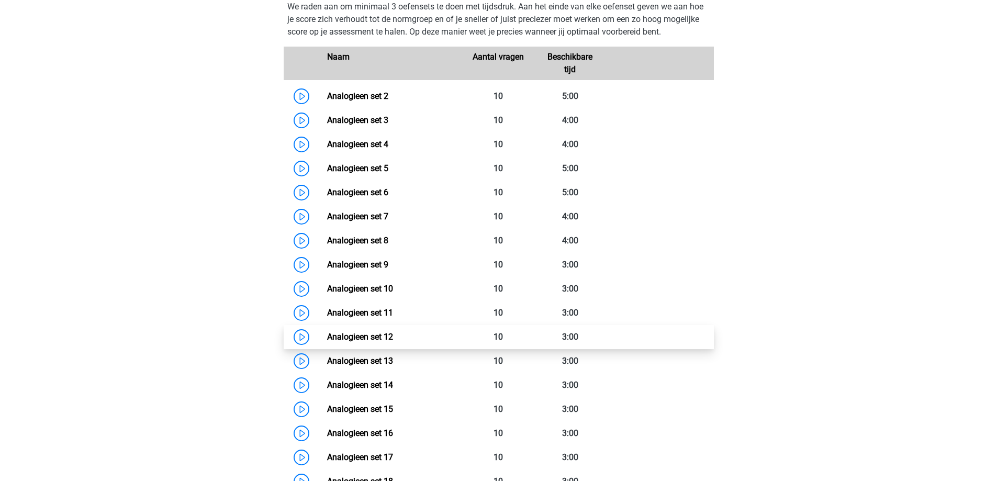
click at [344, 337] on link "Analogieen set 12" at bounding box center [360, 337] width 66 height 10
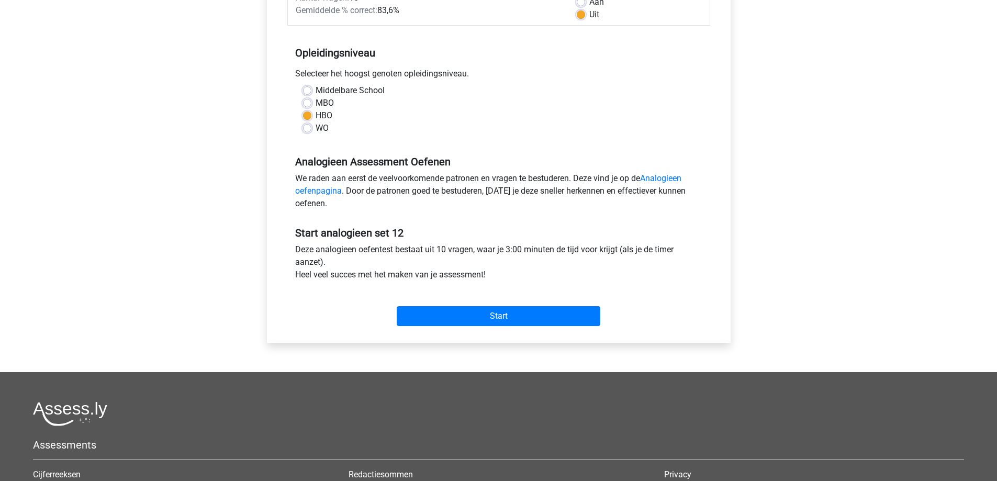
scroll to position [157, 0]
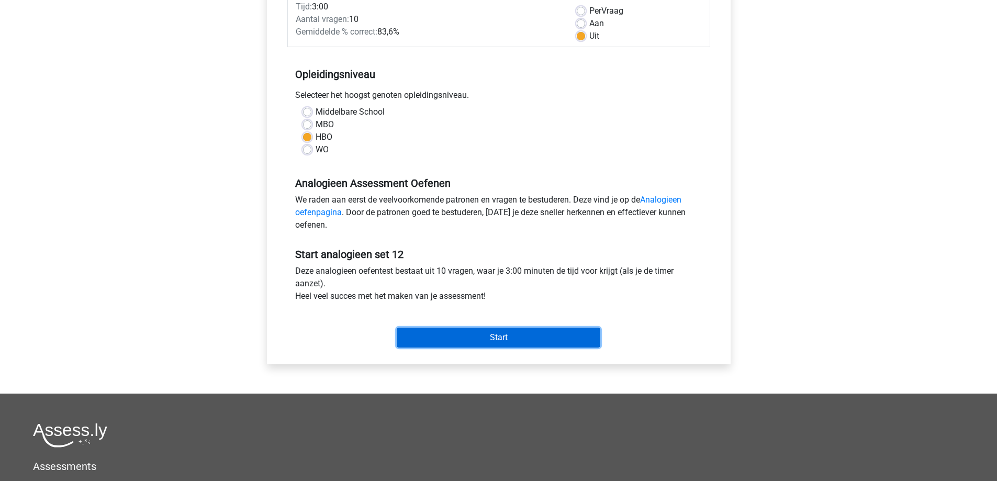
click at [511, 337] on input "Start" at bounding box center [499, 337] width 204 height 20
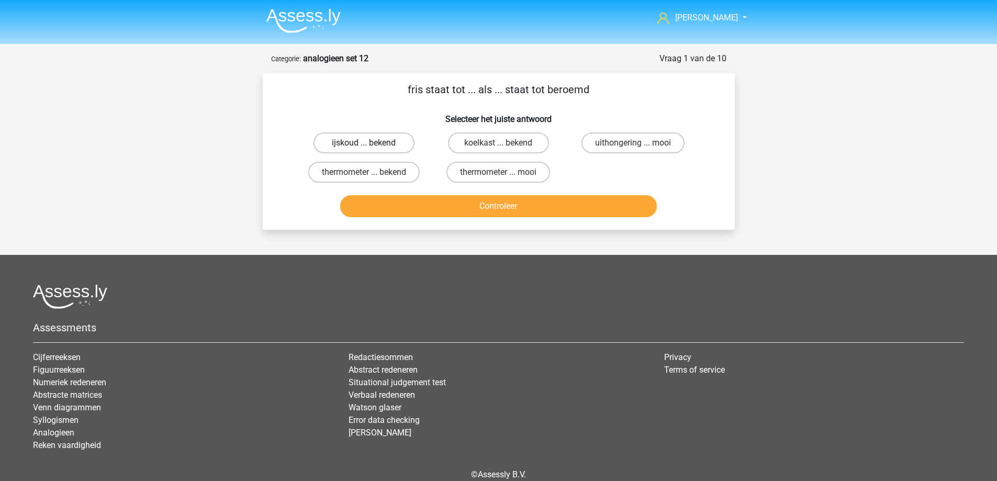
click at [381, 141] on label "ijskoud ... bekend" at bounding box center [363, 142] width 101 height 21
click at [370, 143] on input "ijskoud ... bekend" at bounding box center [367, 146] width 7 height 7
radio input "true"
click at [440, 205] on button "Controleer" at bounding box center [498, 206] width 317 height 22
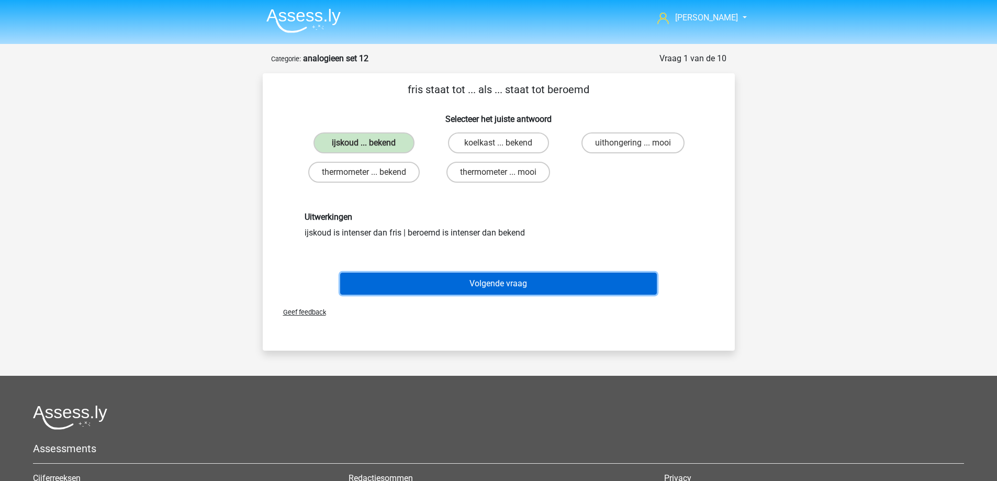
click at [455, 281] on button "Volgende vraag" at bounding box center [498, 284] width 317 height 22
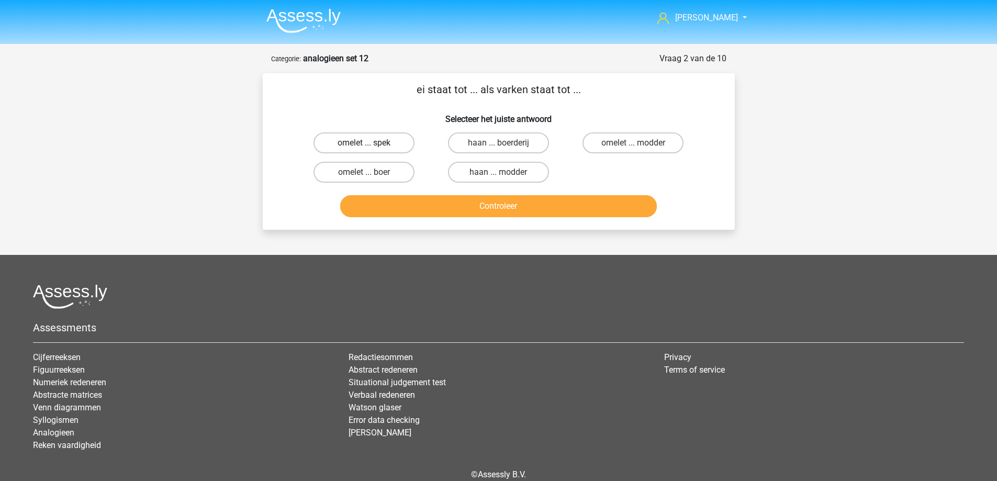
click at [390, 142] on label "omelet ... spek" at bounding box center [363, 142] width 101 height 21
click at [370, 143] on input "omelet ... spek" at bounding box center [367, 146] width 7 height 7
radio input "true"
click at [423, 208] on button "Controleer" at bounding box center [498, 206] width 317 height 22
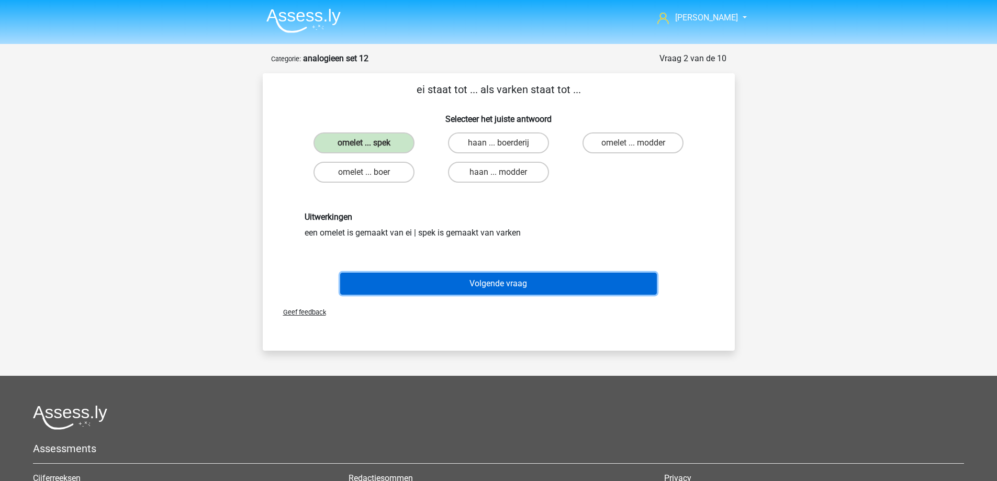
click at [417, 280] on button "Volgende vraag" at bounding box center [498, 284] width 317 height 22
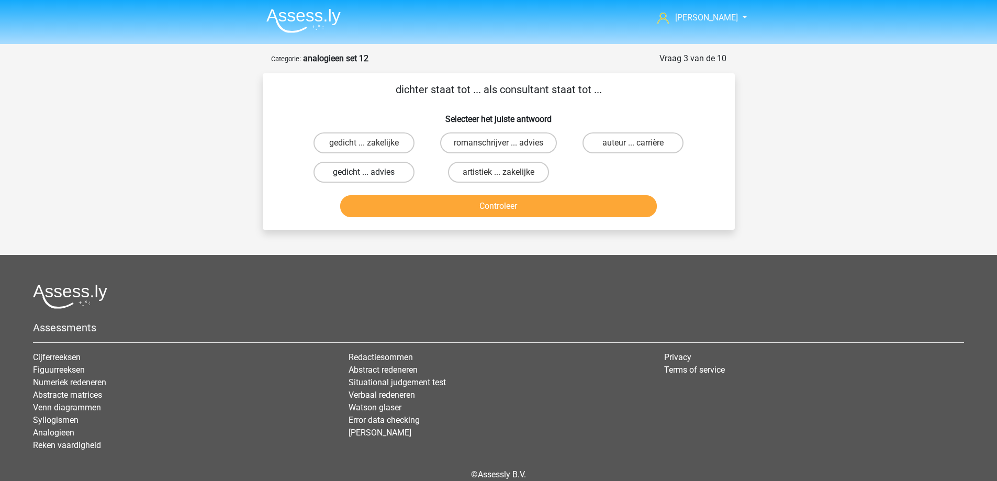
click at [380, 169] on label "gedicht ... advies" at bounding box center [363, 172] width 101 height 21
click at [370, 172] on input "gedicht ... advies" at bounding box center [367, 175] width 7 height 7
radio input "true"
click at [461, 208] on button "Controleer" at bounding box center [498, 206] width 317 height 22
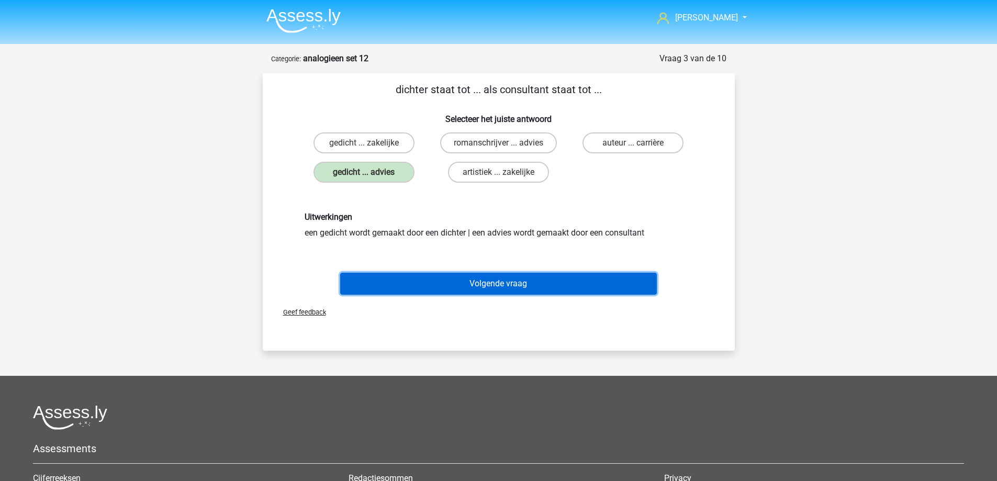
click at [435, 286] on button "Volgende vraag" at bounding box center [498, 284] width 317 height 22
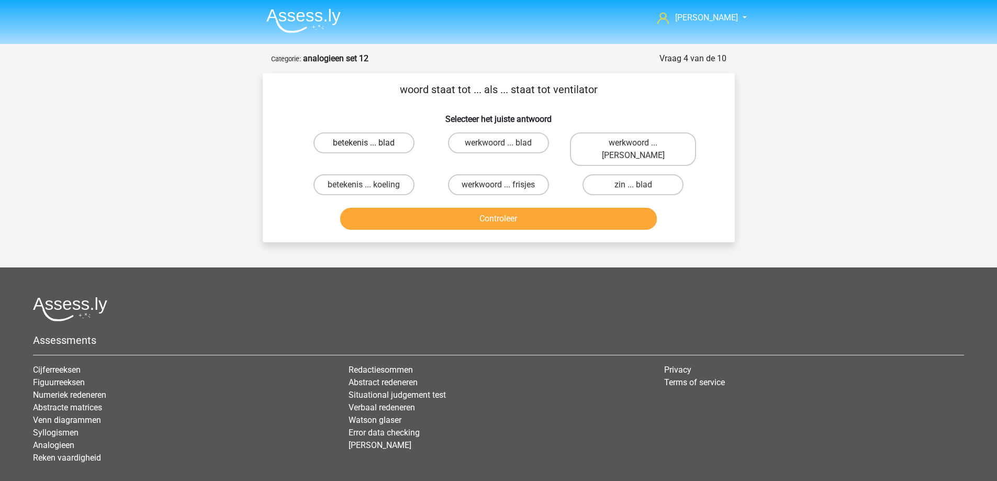
click at [377, 140] on label "betekenis ... blad" at bounding box center [363, 142] width 101 height 21
click at [370, 143] on input "betekenis ... blad" at bounding box center [367, 146] width 7 height 7
radio input "true"
click at [396, 174] on label "betekenis ... koeling" at bounding box center [363, 184] width 101 height 21
click at [370, 185] on input "betekenis ... koeling" at bounding box center [367, 188] width 7 height 7
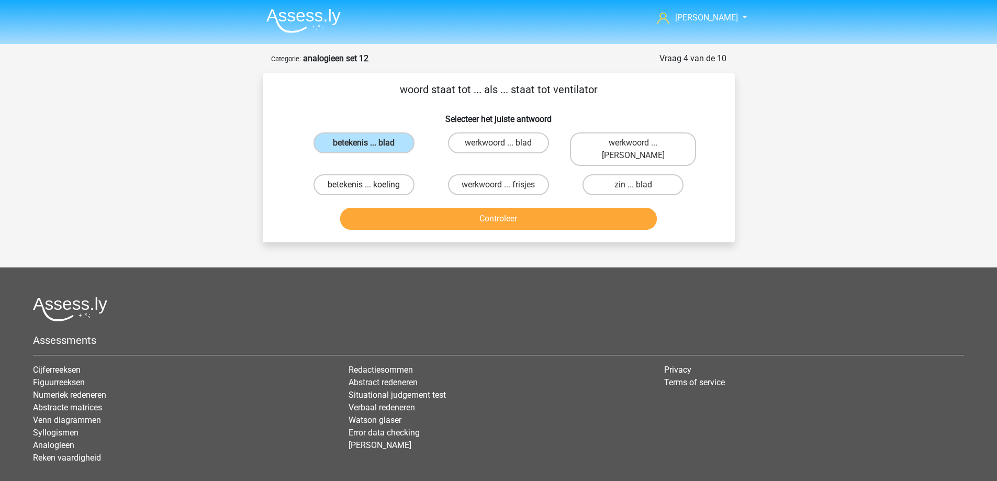
radio input "true"
click at [417, 215] on button "Controleer" at bounding box center [498, 219] width 317 height 22
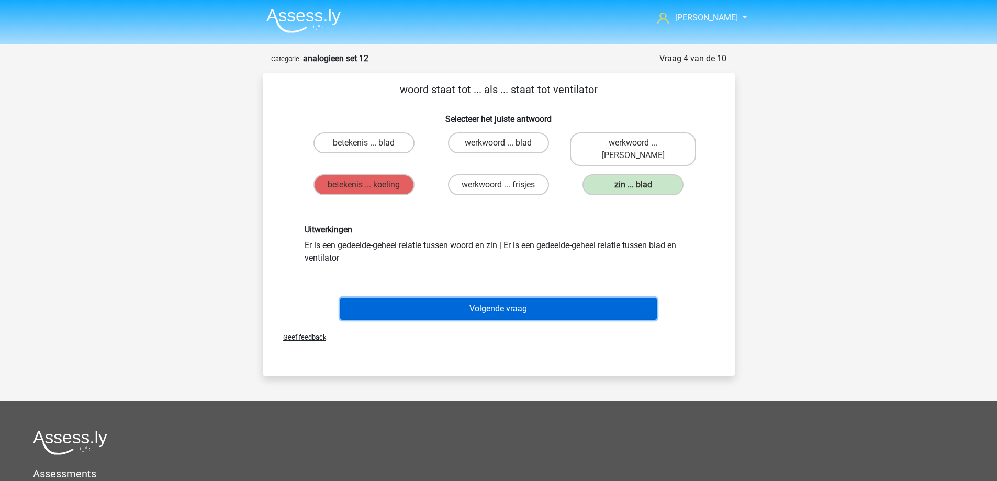
click at [501, 298] on button "Volgende vraag" at bounding box center [498, 309] width 317 height 22
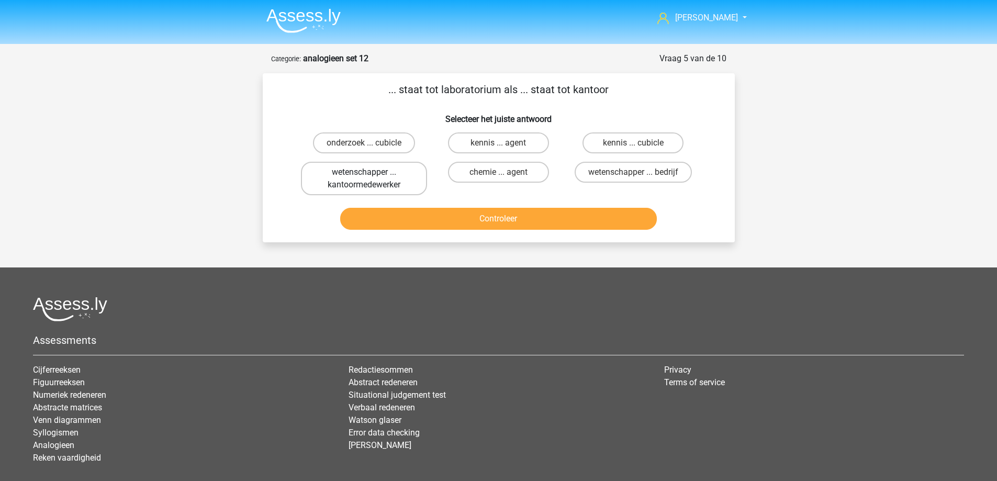
click at [387, 175] on label "wetenschapper ... kantoormedewerker" at bounding box center [364, 178] width 126 height 33
click at [370, 175] on input "wetenschapper ... kantoormedewerker" at bounding box center [367, 175] width 7 height 7
radio input "true"
click at [439, 219] on button "Controleer" at bounding box center [498, 219] width 317 height 22
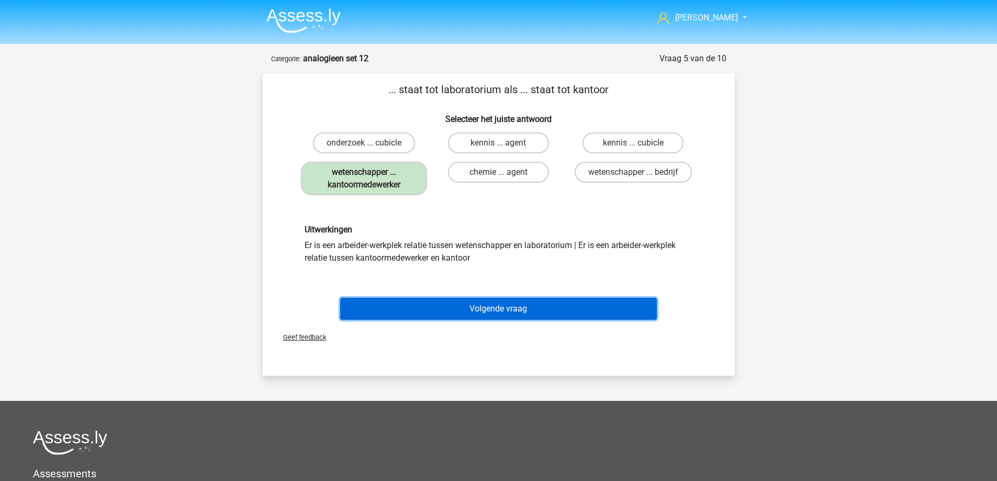
click at [447, 314] on button "Volgende vraag" at bounding box center [498, 309] width 317 height 22
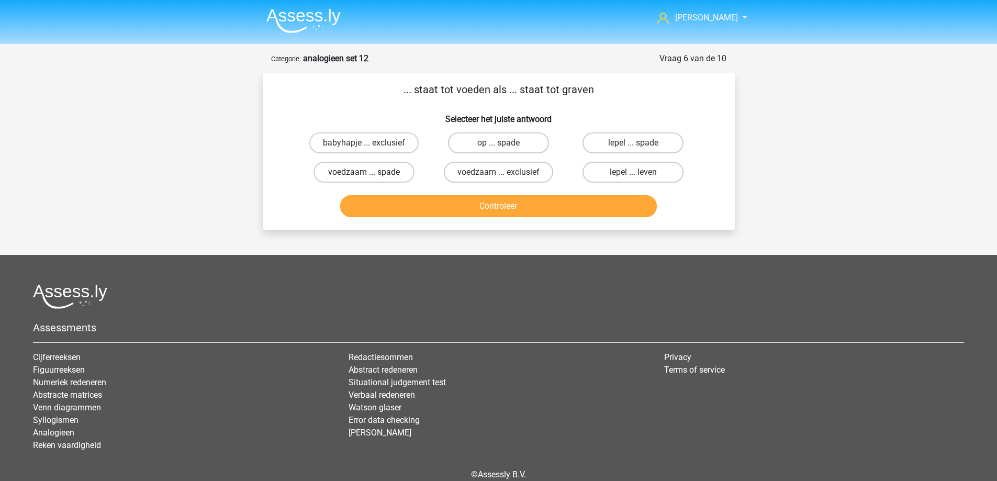
click at [375, 173] on label "voedzaam ... spade" at bounding box center [363, 172] width 101 height 21
click at [370, 173] on input "voedzaam ... spade" at bounding box center [367, 175] width 7 height 7
radio input "true"
click at [414, 202] on button "Controleer" at bounding box center [498, 206] width 317 height 22
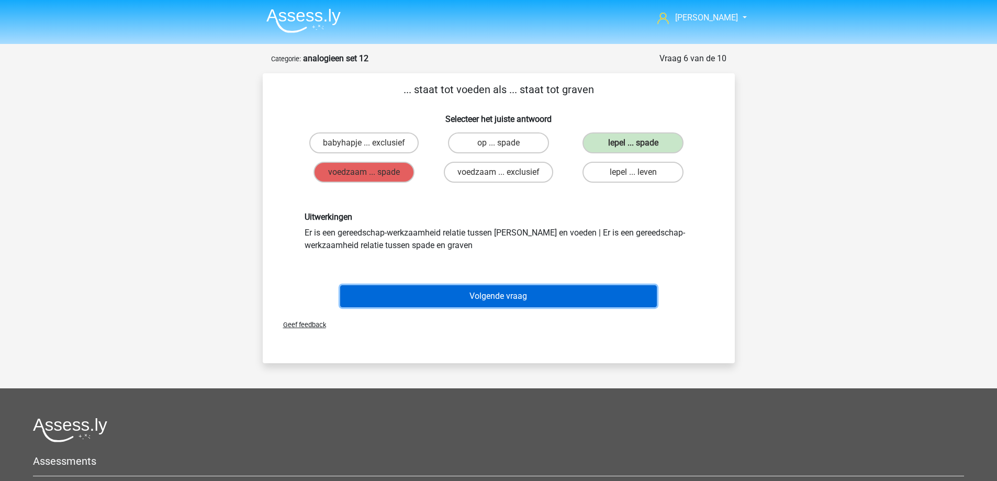
click at [481, 295] on button "Volgende vraag" at bounding box center [498, 296] width 317 height 22
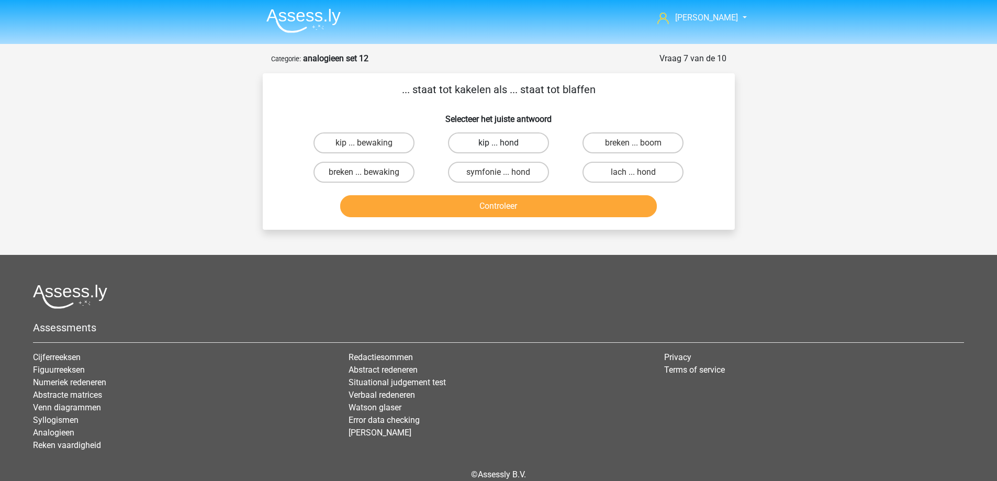
click at [492, 142] on label "kip ... hond" at bounding box center [498, 142] width 101 height 21
click at [498, 143] on input "kip ... hond" at bounding box center [501, 146] width 7 height 7
radio input "true"
click at [476, 209] on button "Controleer" at bounding box center [498, 206] width 317 height 22
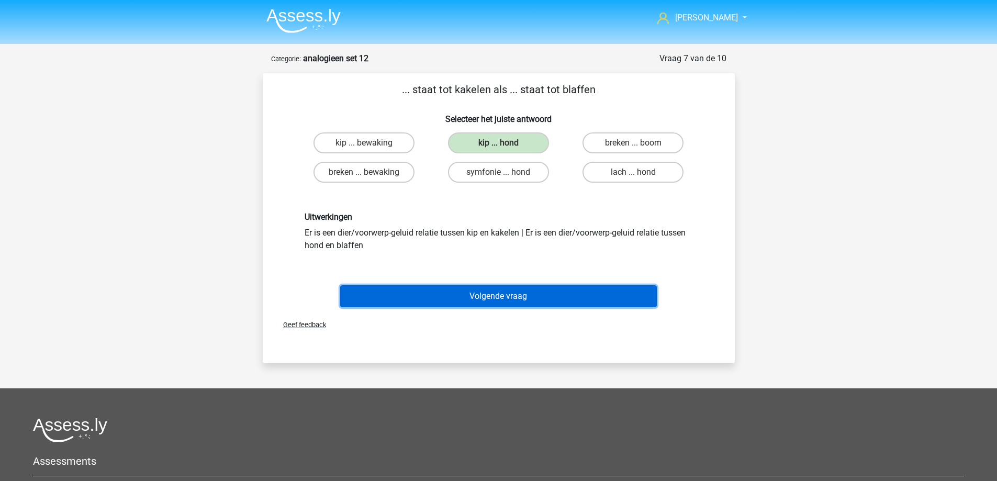
click at [448, 296] on button "Volgende vraag" at bounding box center [498, 296] width 317 height 22
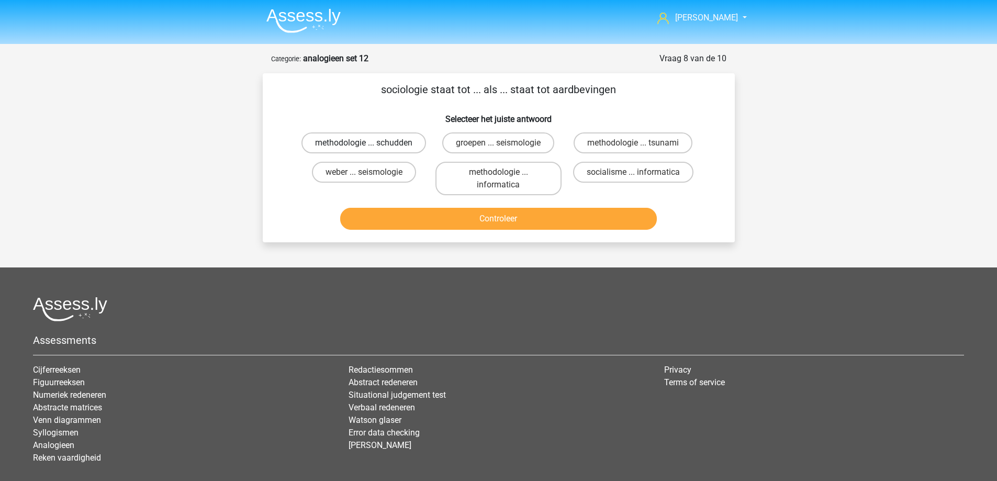
click at [395, 143] on label "methodologie ... schudden" at bounding box center [363, 142] width 125 height 21
click at [370, 143] on input "methodologie ... schudden" at bounding box center [367, 146] width 7 height 7
radio input "true"
click at [424, 216] on button "Controleer" at bounding box center [498, 219] width 317 height 22
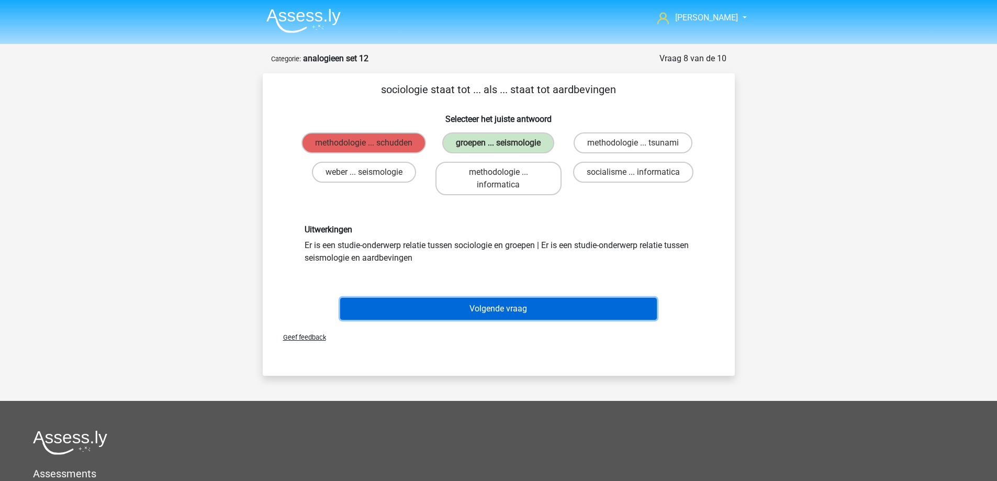
click at [494, 311] on button "Volgende vraag" at bounding box center [498, 309] width 317 height 22
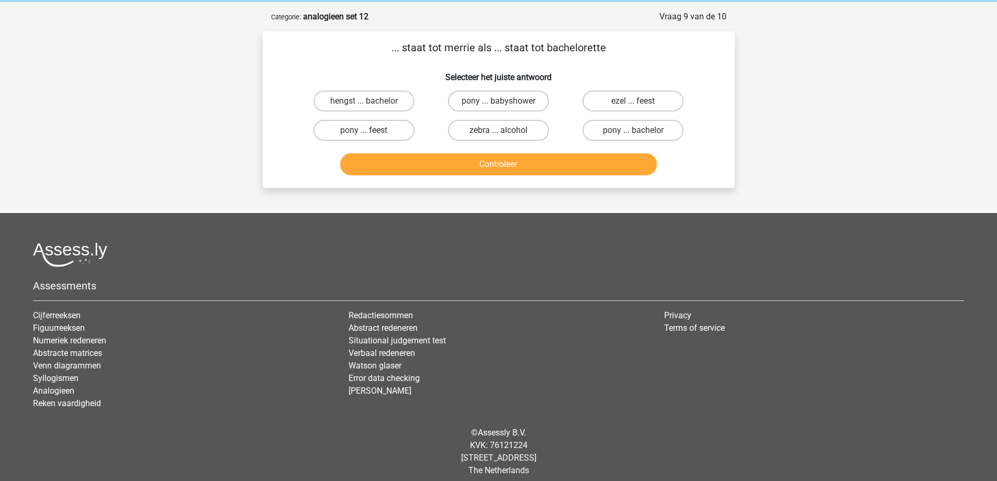
scroll to position [50, 0]
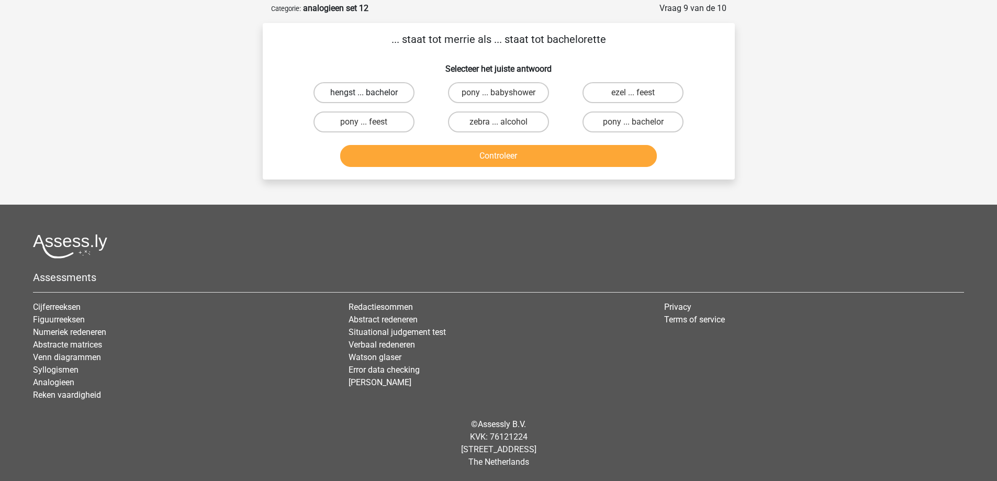
click at [387, 92] on label "hengst ... bachelor" at bounding box center [363, 92] width 101 height 21
click at [370, 93] on input "hengst ... bachelor" at bounding box center [367, 96] width 7 height 7
radio input "true"
click at [431, 161] on button "Controleer" at bounding box center [498, 156] width 317 height 22
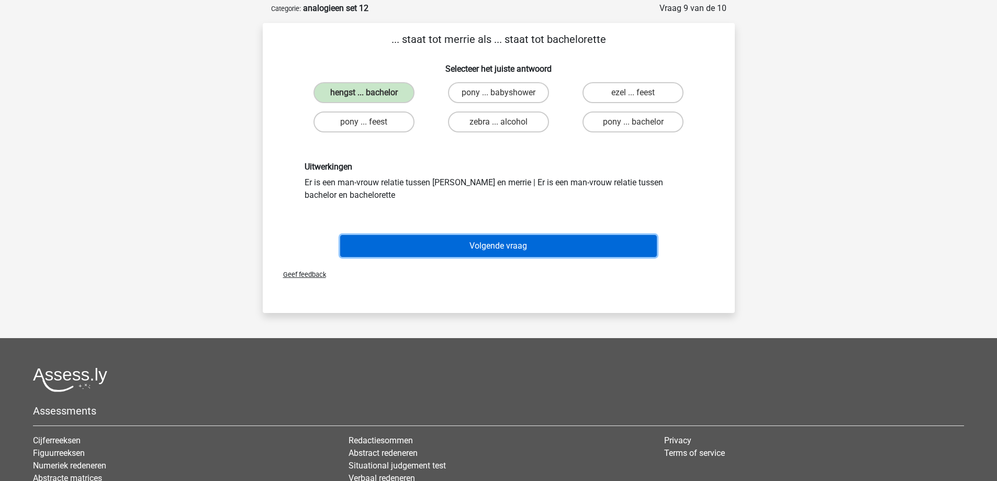
click at [423, 251] on button "Volgende vraag" at bounding box center [498, 246] width 317 height 22
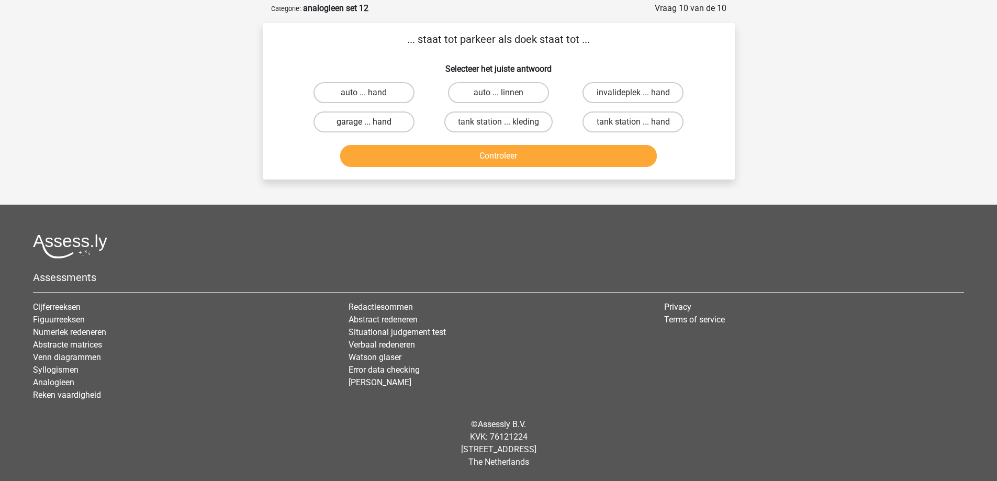
click at [377, 120] on label "garage ... hand" at bounding box center [363, 121] width 101 height 21
click at [370, 122] on input "garage ... hand" at bounding box center [367, 125] width 7 height 7
radio input "true"
click at [427, 157] on button "Controleer" at bounding box center [498, 156] width 317 height 22
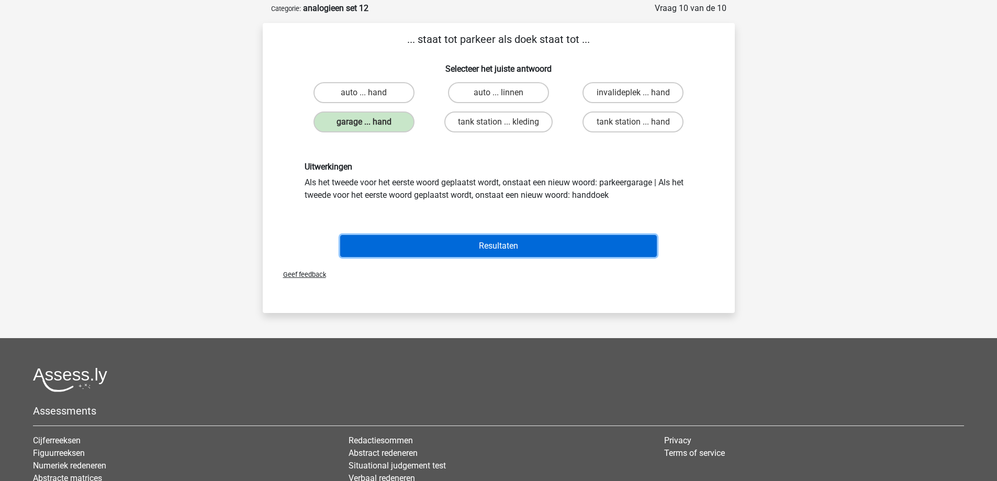
drag, startPoint x: 428, startPoint y: 255, endPoint x: 431, endPoint y: 249, distance: 7.0
click at [430, 253] on button "Resultaten" at bounding box center [498, 246] width 317 height 22
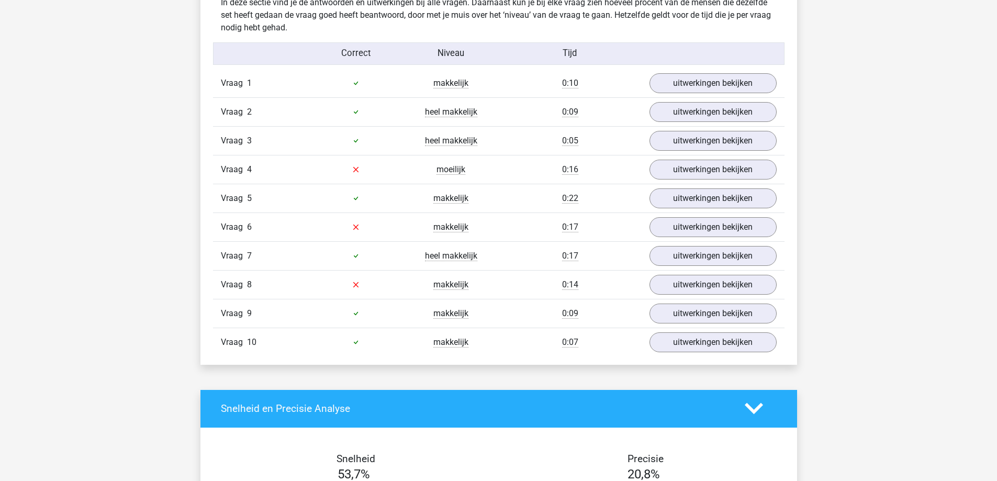
scroll to position [628, 0]
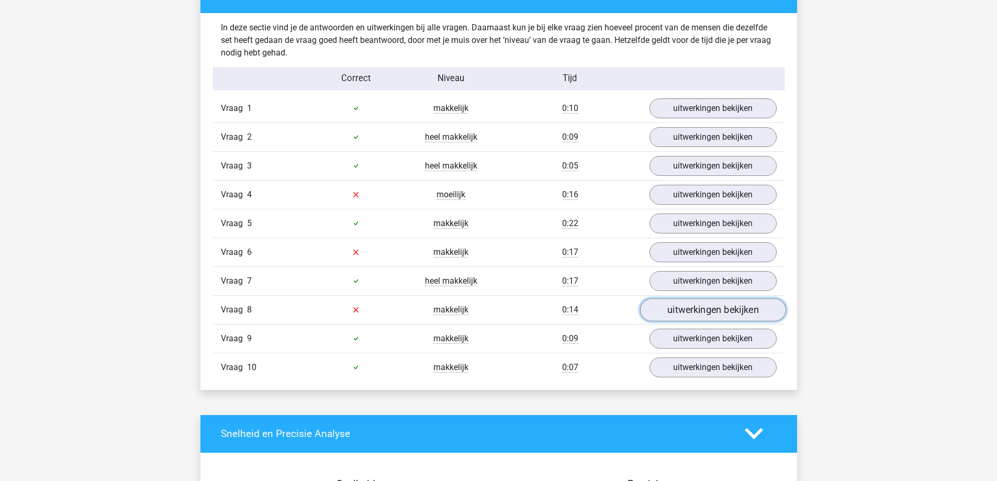
click at [707, 301] on link "uitwerkingen bekijken" at bounding box center [712, 309] width 146 height 23
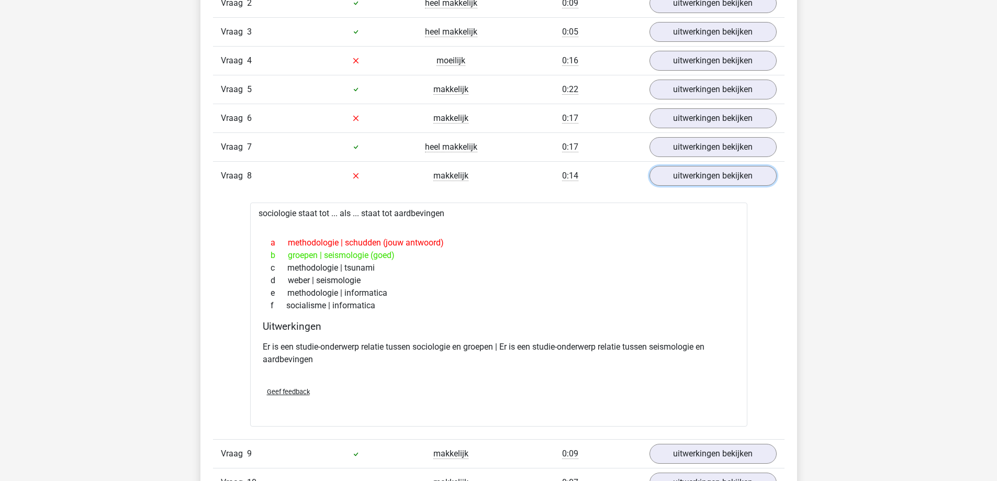
scroll to position [785, 0]
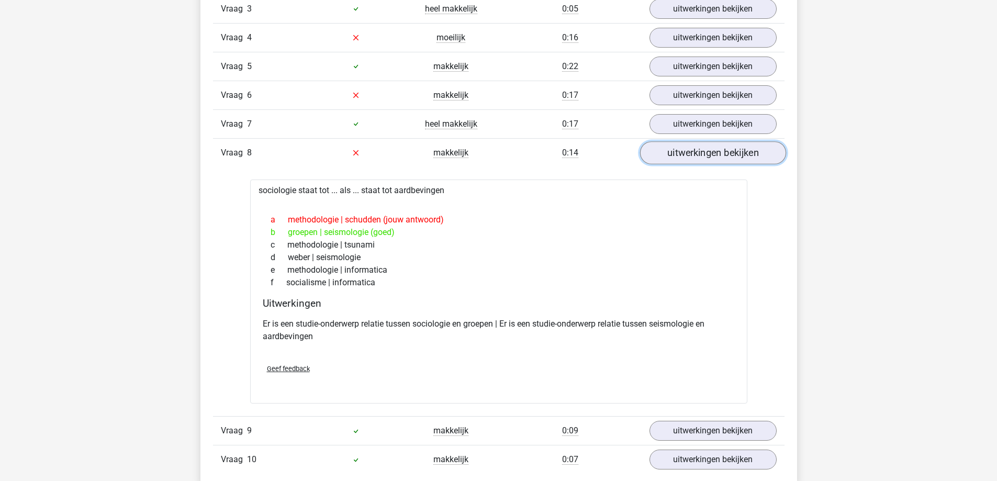
click at [687, 153] on link "uitwerkingen bekijken" at bounding box center [712, 152] width 146 height 23
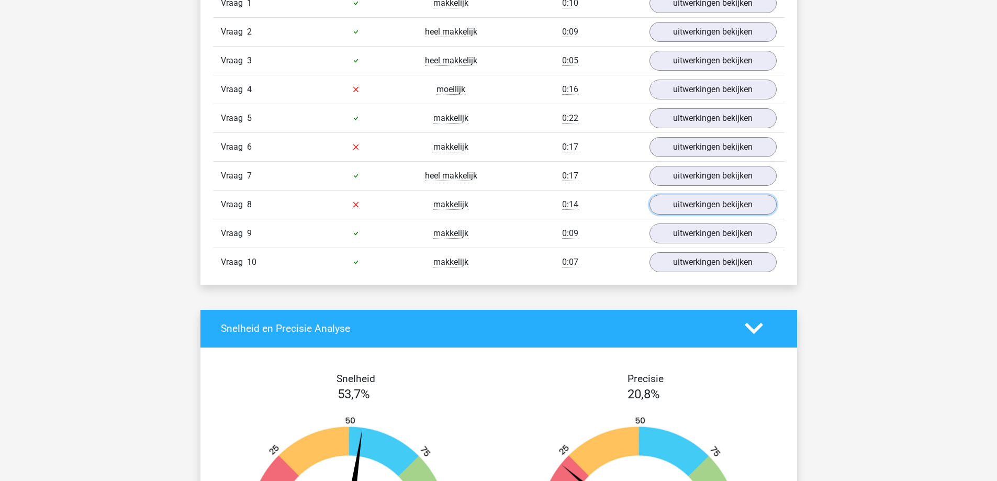
scroll to position [732, 0]
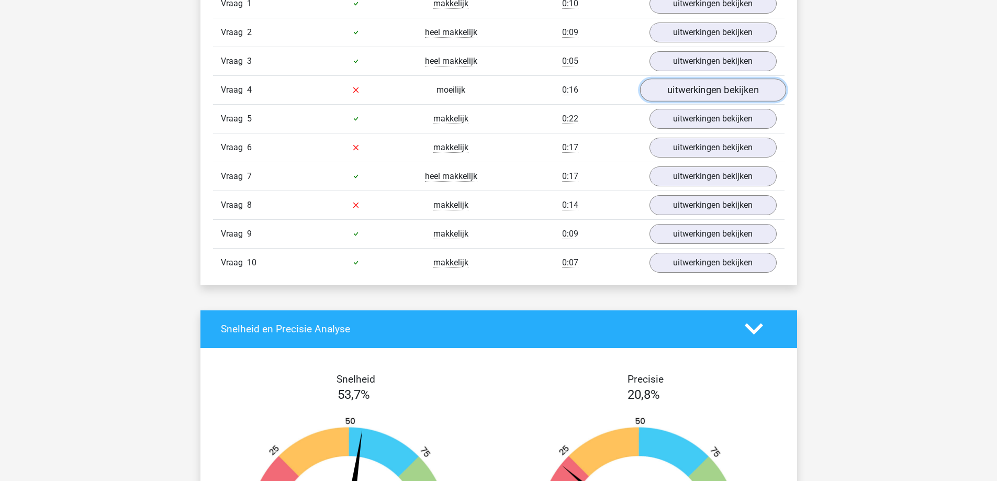
click at [686, 89] on link "uitwerkingen bekijken" at bounding box center [712, 89] width 146 height 23
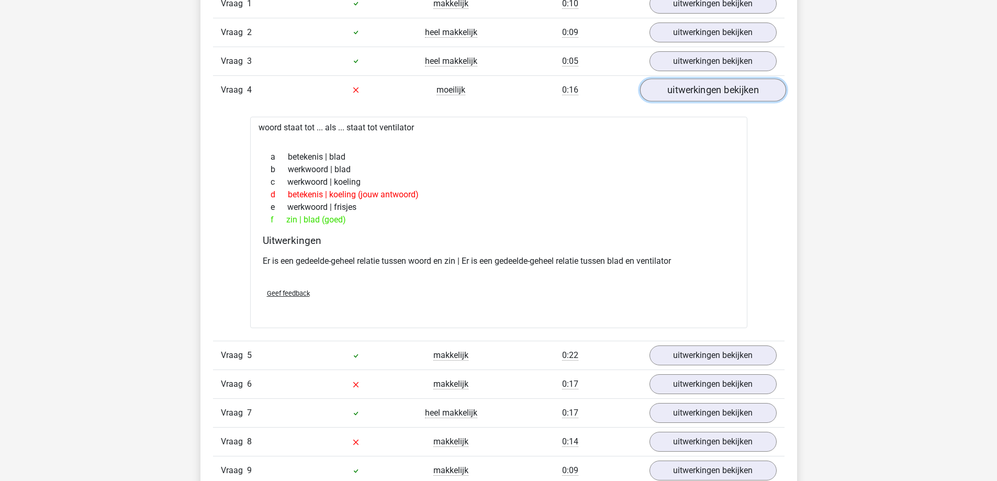
click at [674, 91] on link "uitwerkingen bekijken" at bounding box center [712, 89] width 146 height 23
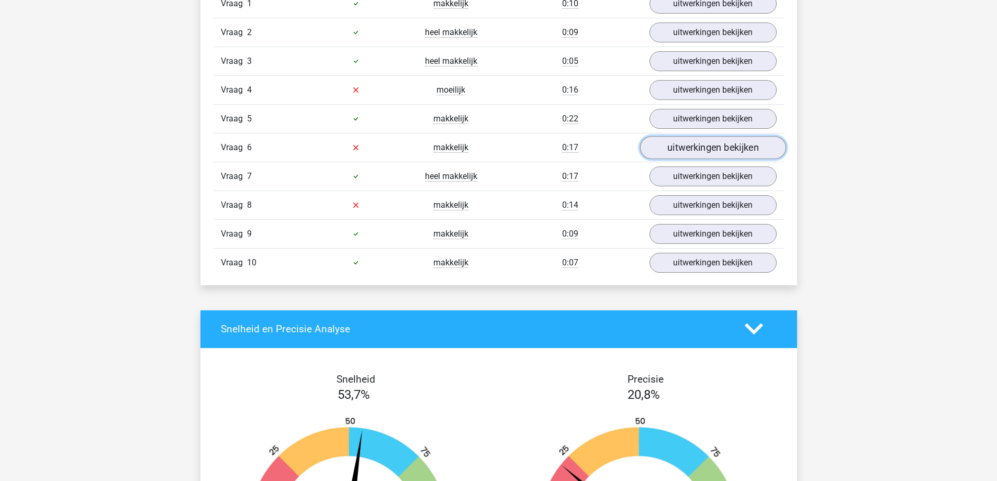
click at [662, 154] on link "uitwerkingen bekijken" at bounding box center [712, 147] width 146 height 23
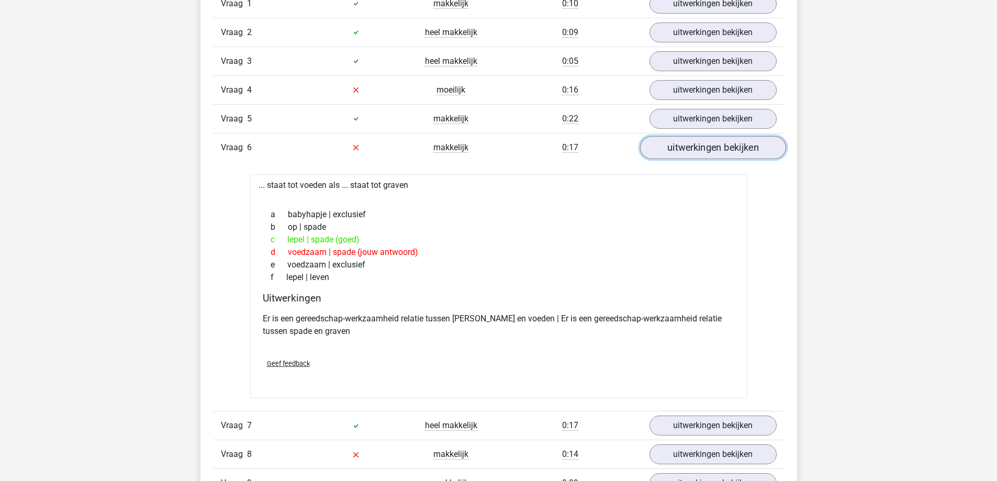
click at [690, 151] on link "uitwerkingen bekijken" at bounding box center [712, 147] width 146 height 23
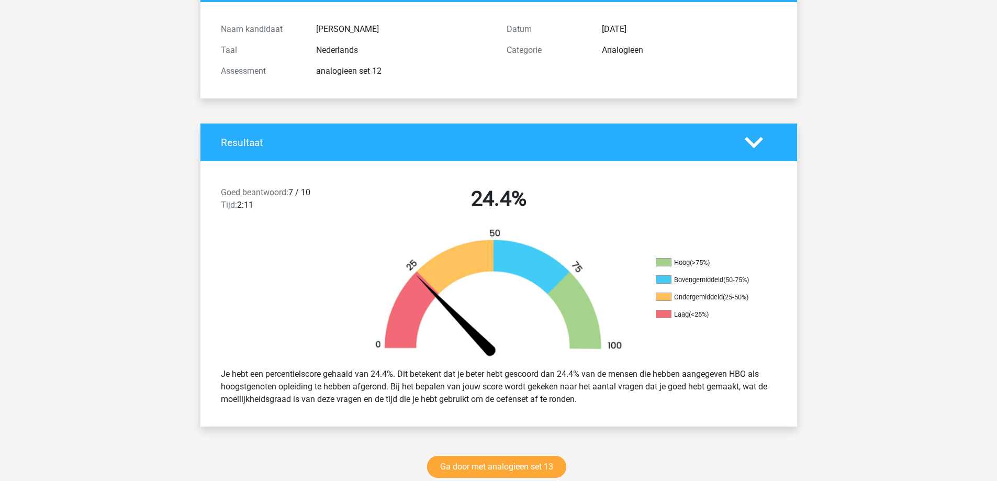
scroll to position [0, 0]
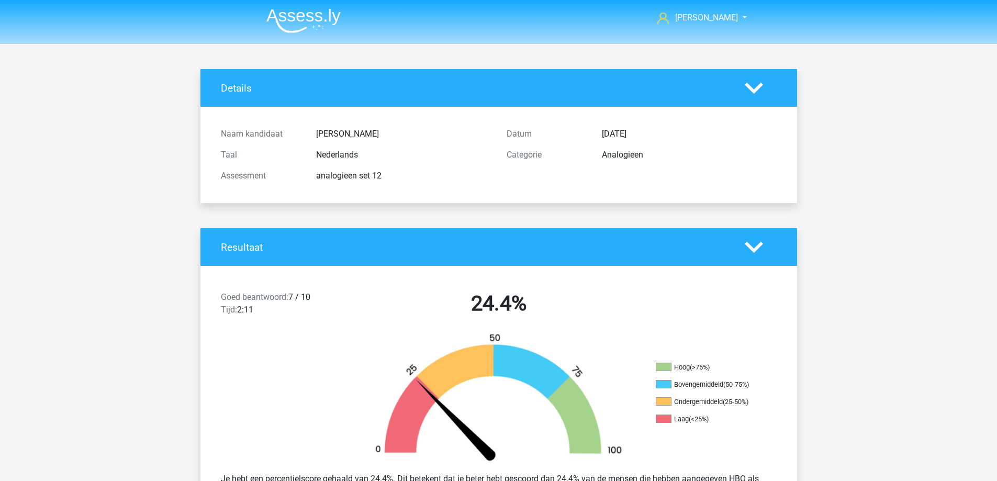
click at [303, 22] on img at bounding box center [303, 20] width 74 height 25
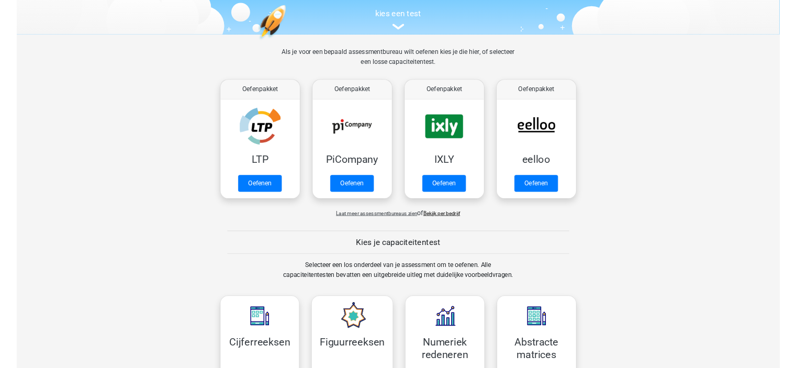
scroll to position [419, 0]
